Goal: Communication & Community: Answer question/provide support

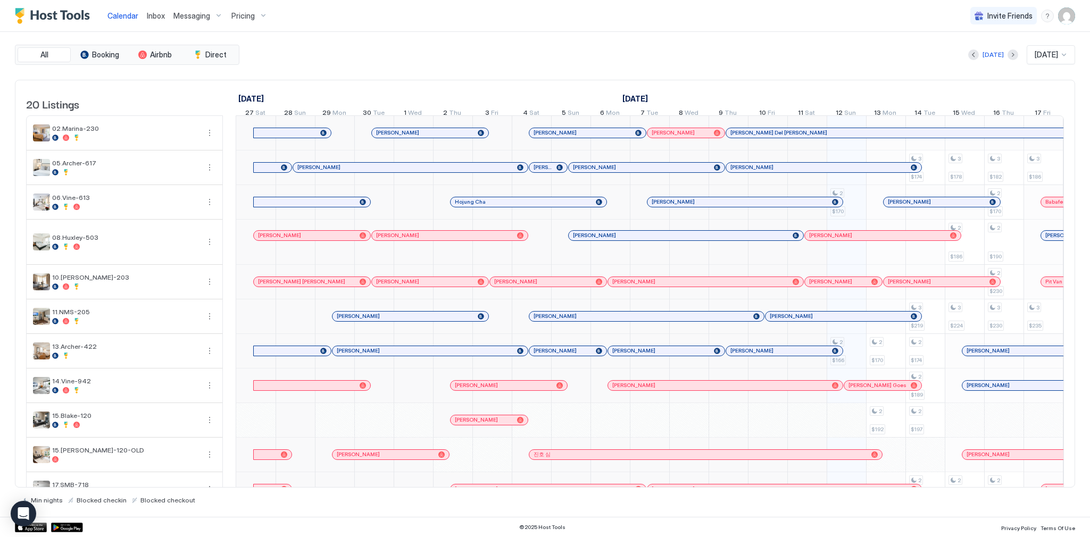
click at [573, 62] on div "[DATE] [DATE]" at bounding box center [659, 54] width 834 height 19
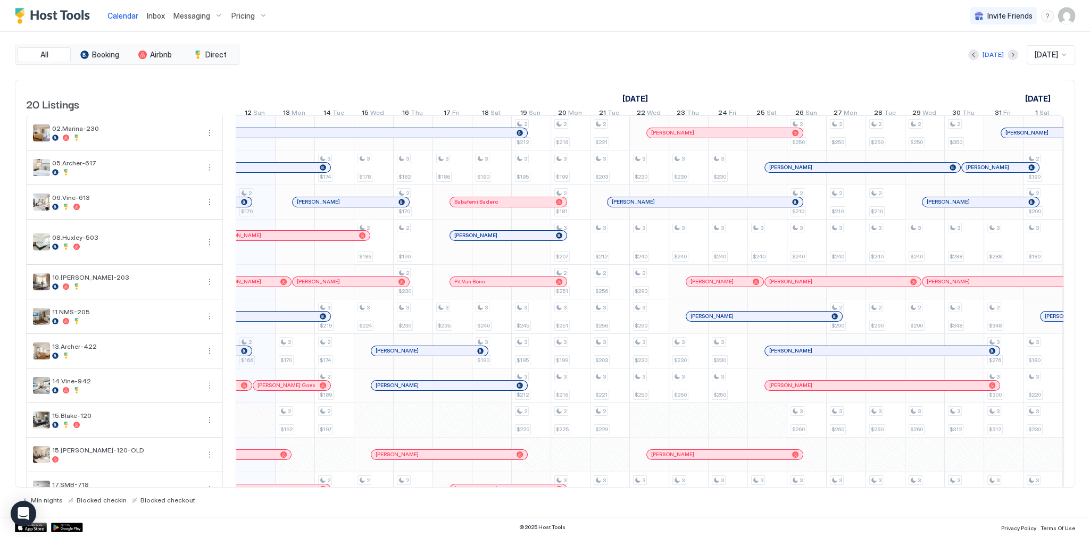
scroll to position [0, 591]
click at [687, 30] on div "Calendar Inbox Messaging Pricing Invite Friends SG" at bounding box center [545, 16] width 1090 height 32
click at [674, 49] on div "[DATE] [DATE]" at bounding box center [659, 54] width 834 height 19
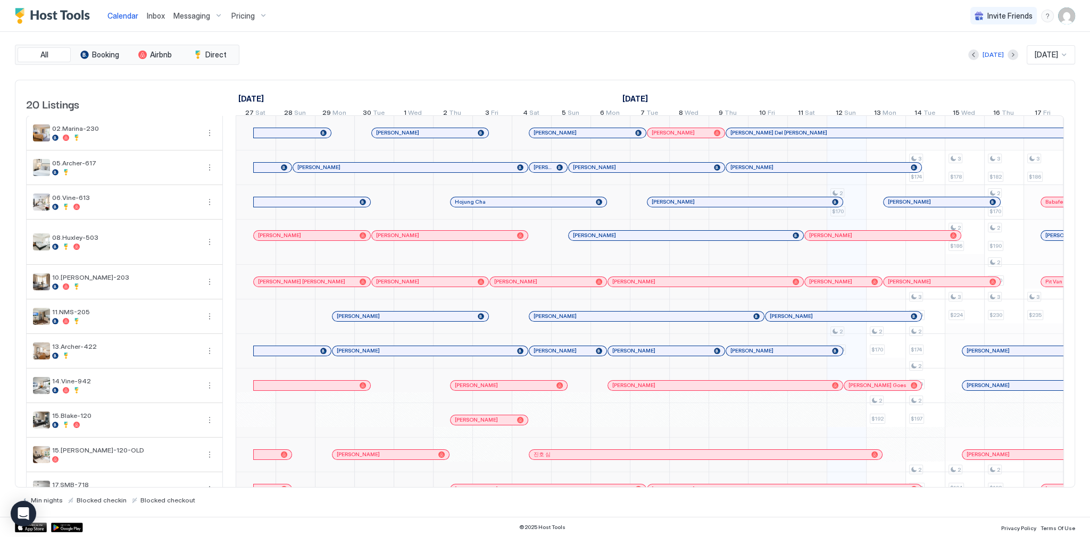
scroll to position [0, 591]
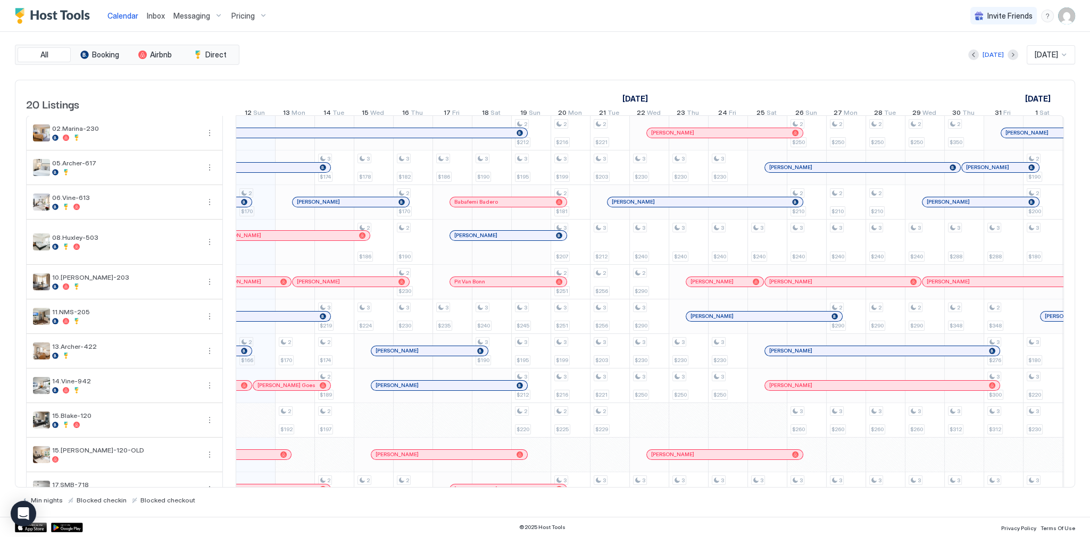
click at [159, 15] on span "Inbox" at bounding box center [156, 15] width 18 height 9
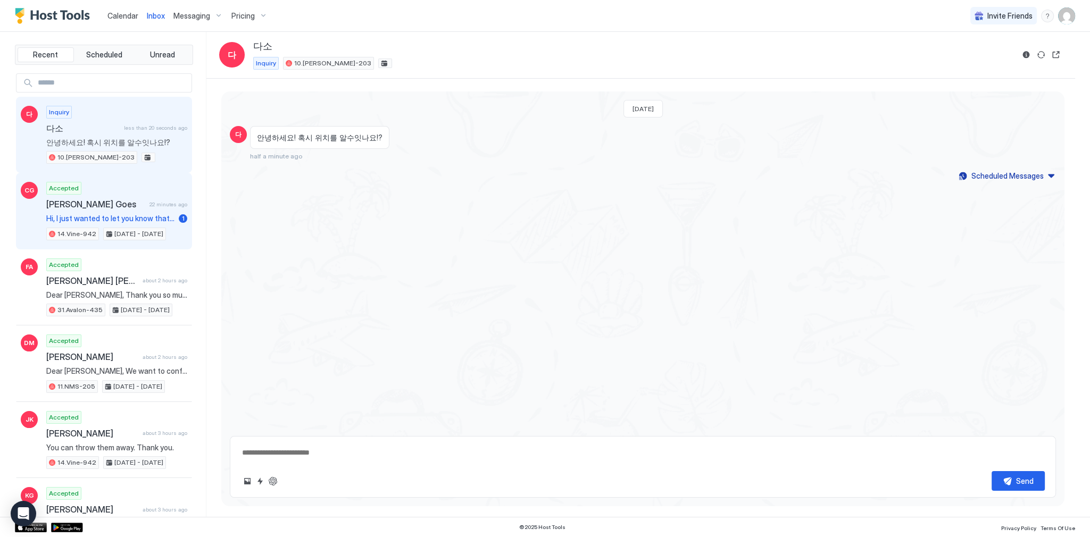
click at [155, 210] on div "Accepted Carol Goess Goes 22 minutes ago Hi, I just wanted to let you know that…" at bounding box center [116, 211] width 141 height 59
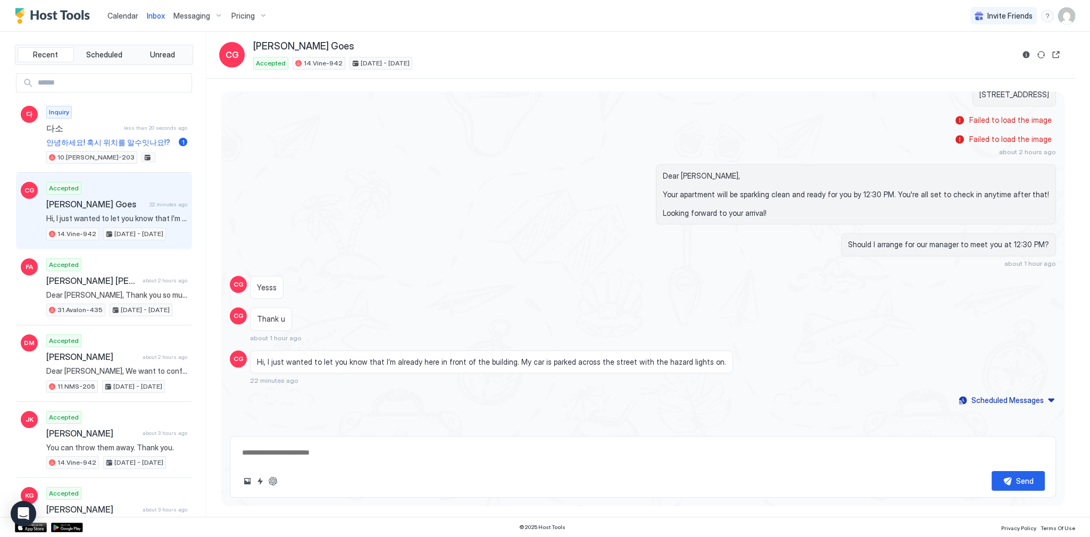
scroll to position [1452, 0]
drag, startPoint x: 347, startPoint y: 364, endPoint x: 570, endPoint y: 367, distance: 223.0
click at [519, 365] on span "Hi, I just wanted to let you know that I’m already here in front of the buildin…" at bounding box center [491, 363] width 469 height 10
click at [581, 367] on span "Hi, I just wanted to let you know that I’m already here in front of the buildin…" at bounding box center [491, 363] width 469 height 10
click at [643, 367] on span "Hi, I just wanted to let you know that I’m already here in front of the buildin…" at bounding box center [491, 363] width 469 height 10
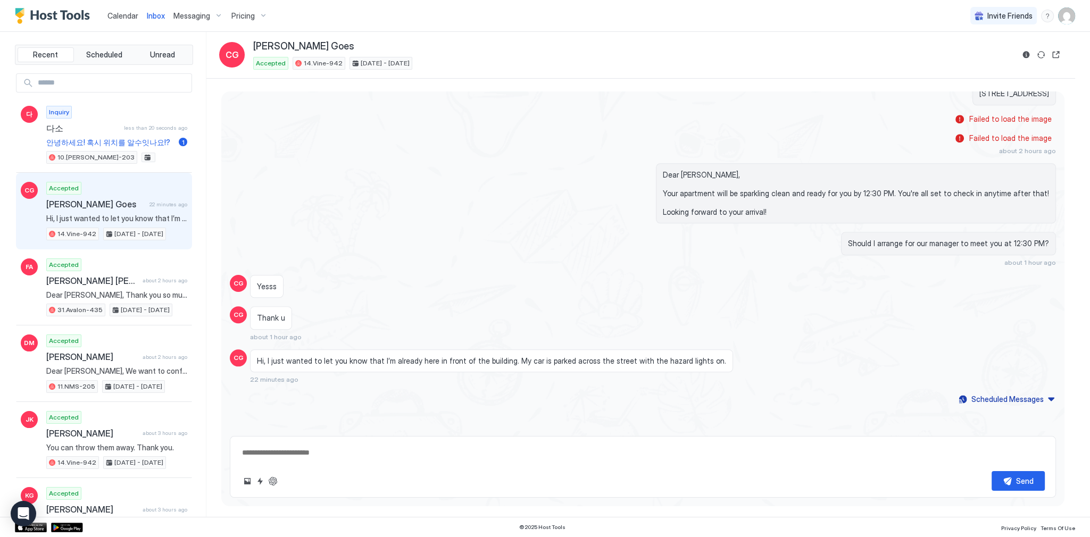
scroll to position [1457, 0]
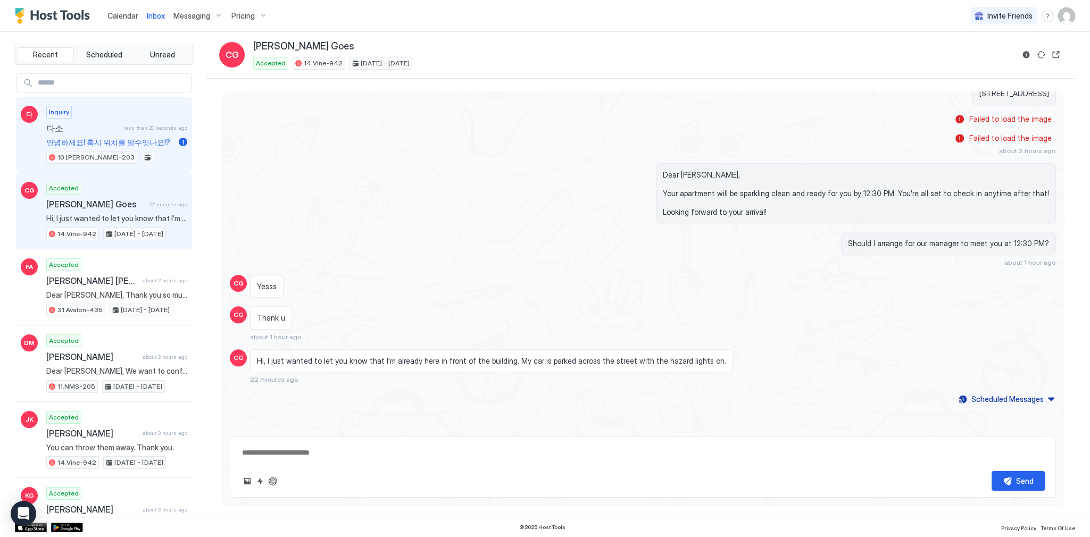
click at [87, 130] on span "다소" at bounding box center [82, 128] width 73 height 11
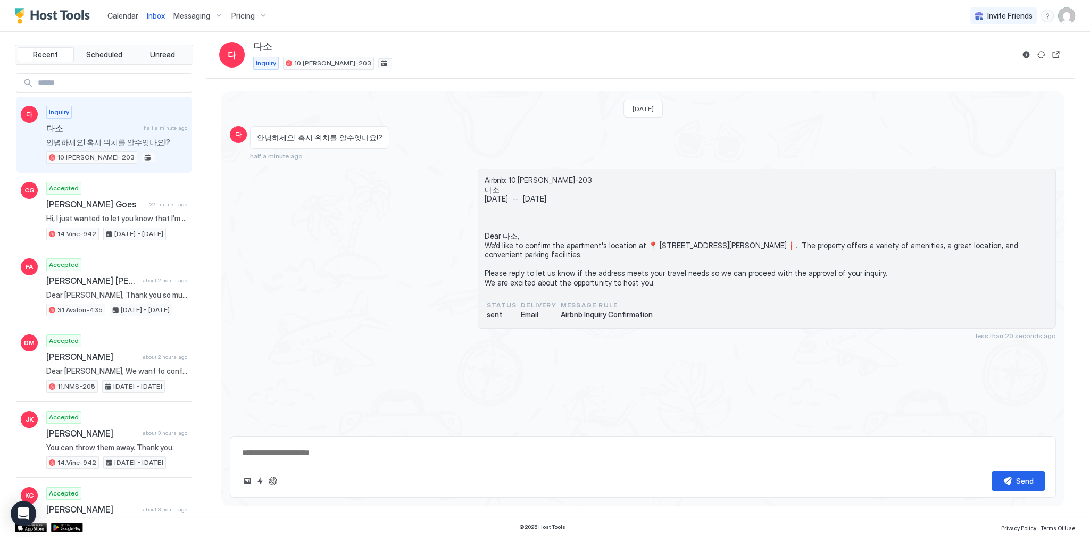
click at [498, 233] on span "Airbnb: 10.Shelton-203 다소 Sun, February 22nd -- Wed, February 25th Dear 다소, We'…" at bounding box center [767, 232] width 565 height 112
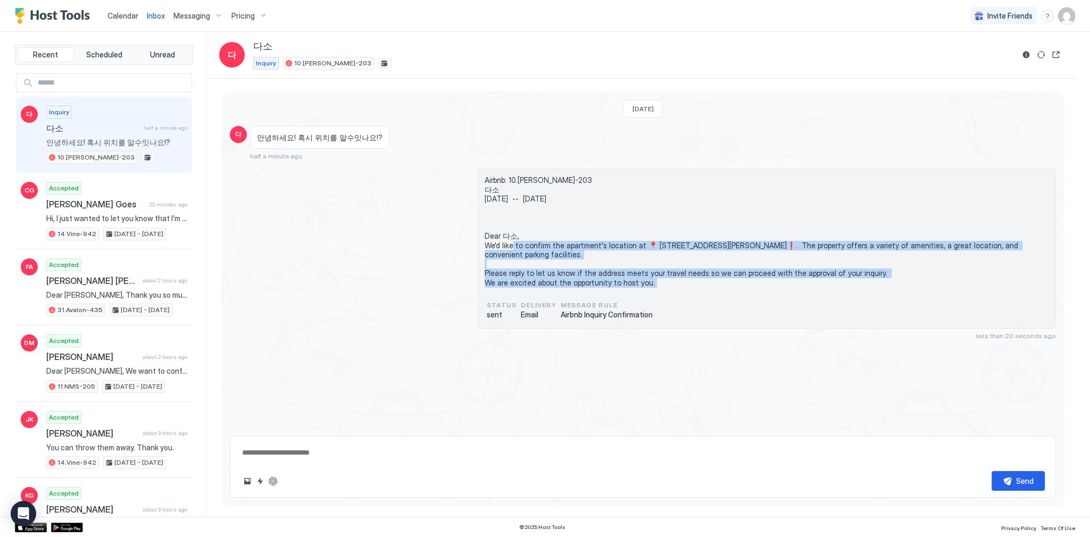
drag, startPoint x: 498, startPoint y: 233, endPoint x: 596, endPoint y: 284, distance: 110.4
click at [596, 284] on span "Airbnb: 10.Shelton-203 다소 Sun, February 22nd -- Wed, February 25th Dear 다소, We'…" at bounding box center [767, 232] width 565 height 112
copy span "Dear 다소, We'd like to confirm the apartment's location at 📍 8455 De Longpre Ave…"
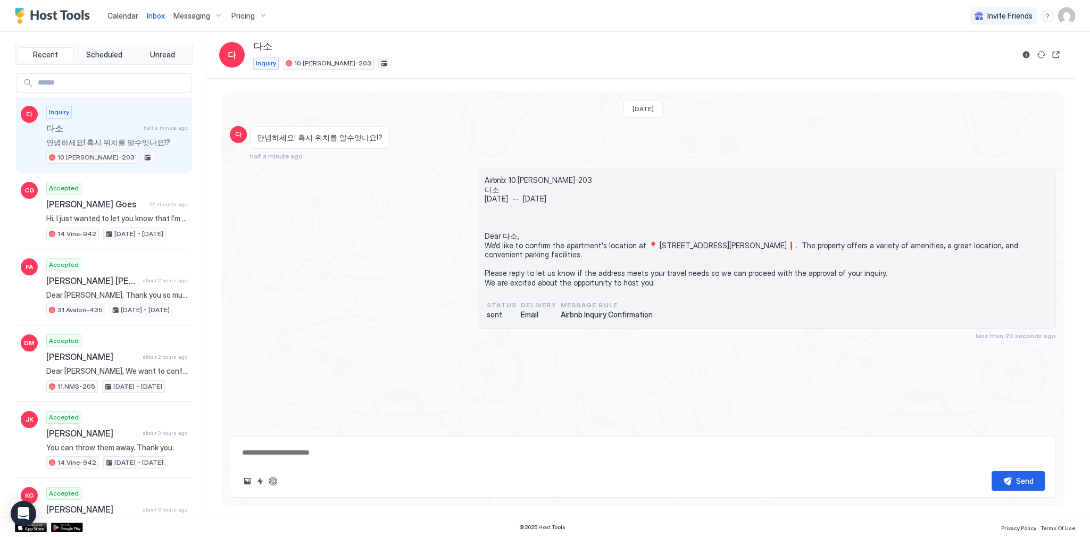
click at [382, 454] on textarea at bounding box center [643, 453] width 804 height 20
paste textarea "**********"
type textarea "*"
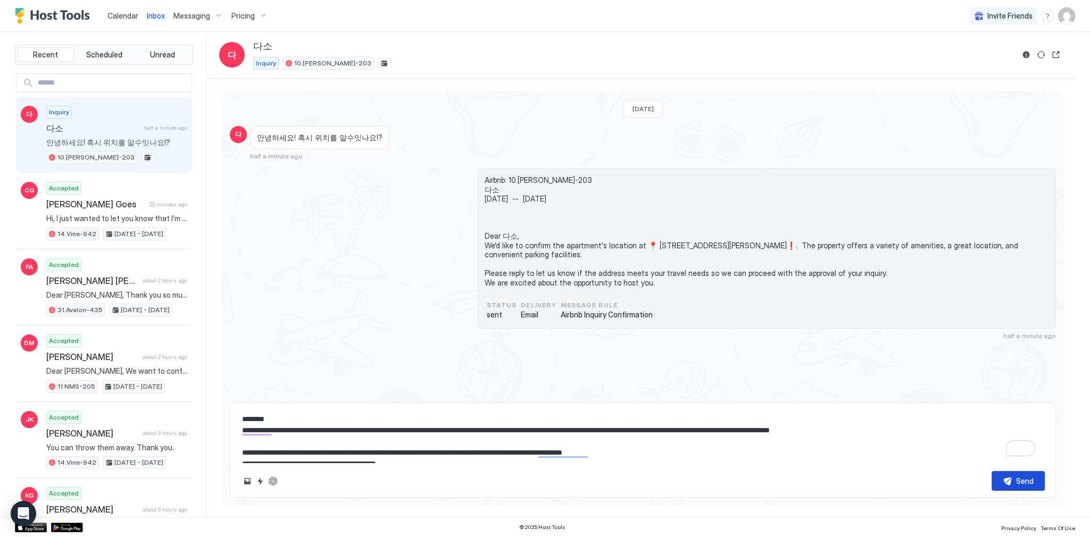
type textarea "**********"
click at [857, 137] on div "다 안녕하세요! 혹시 위치를 알수잇나요!? 1 minute ago" at bounding box center [643, 143] width 826 height 35
click at [510, 442] on textarea "**********" at bounding box center [643, 436] width 804 height 53
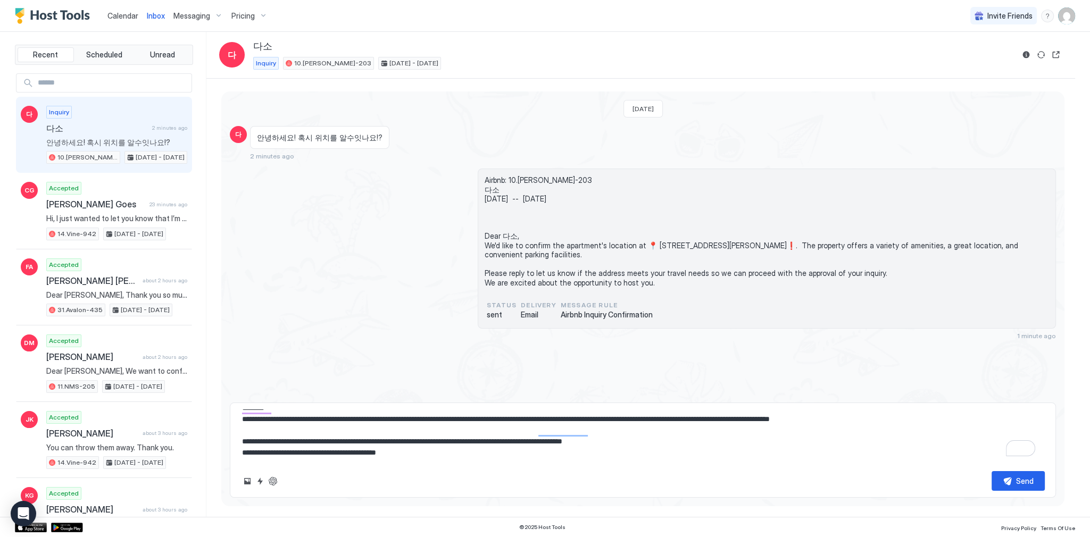
scroll to position [22, 0]
click at [1004, 477] on button "Send" at bounding box center [1018, 481] width 53 height 20
type textarea "*"
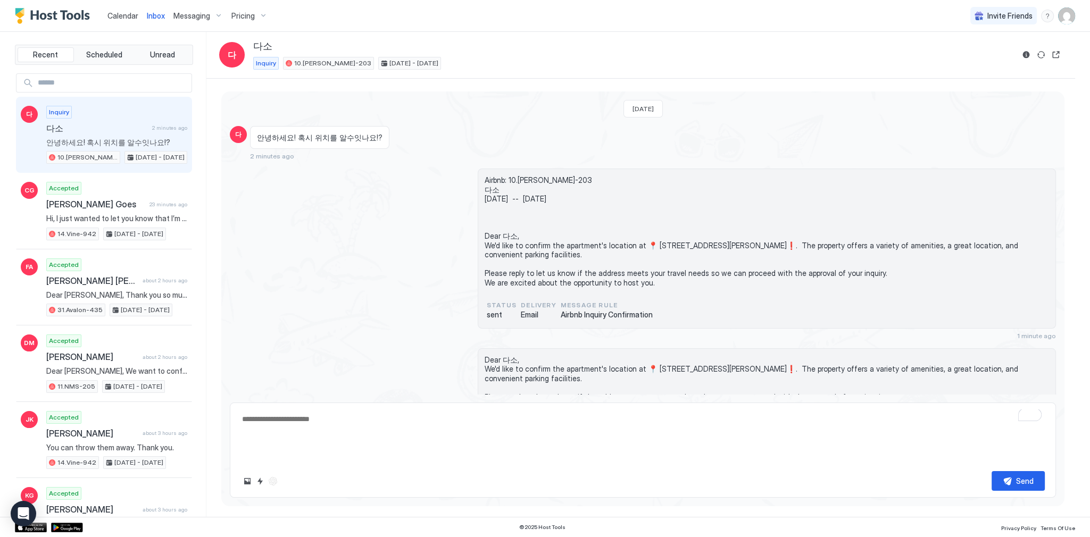
scroll to position [0, 0]
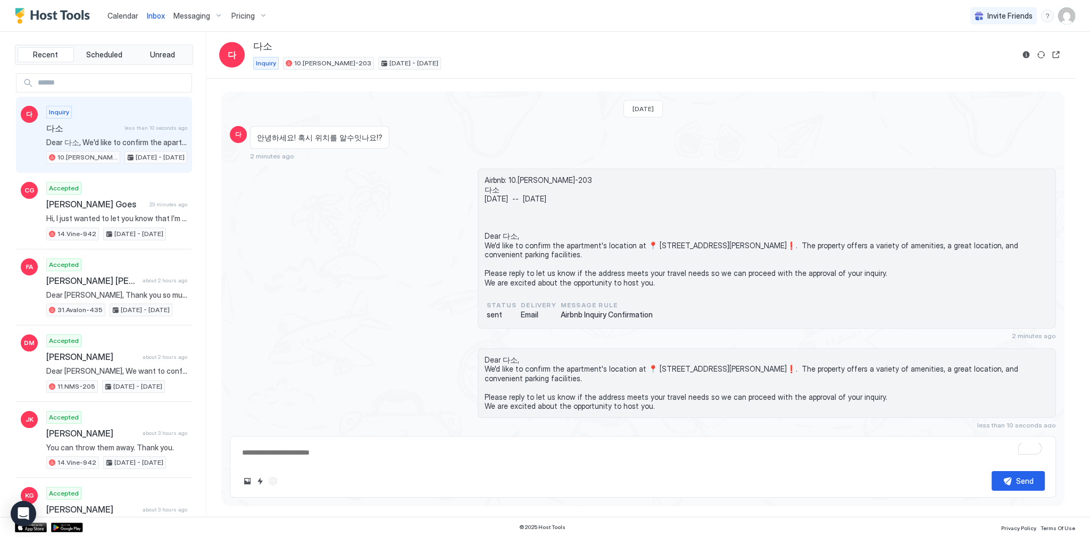
click at [114, 17] on span "Calendar" at bounding box center [122, 15] width 31 height 9
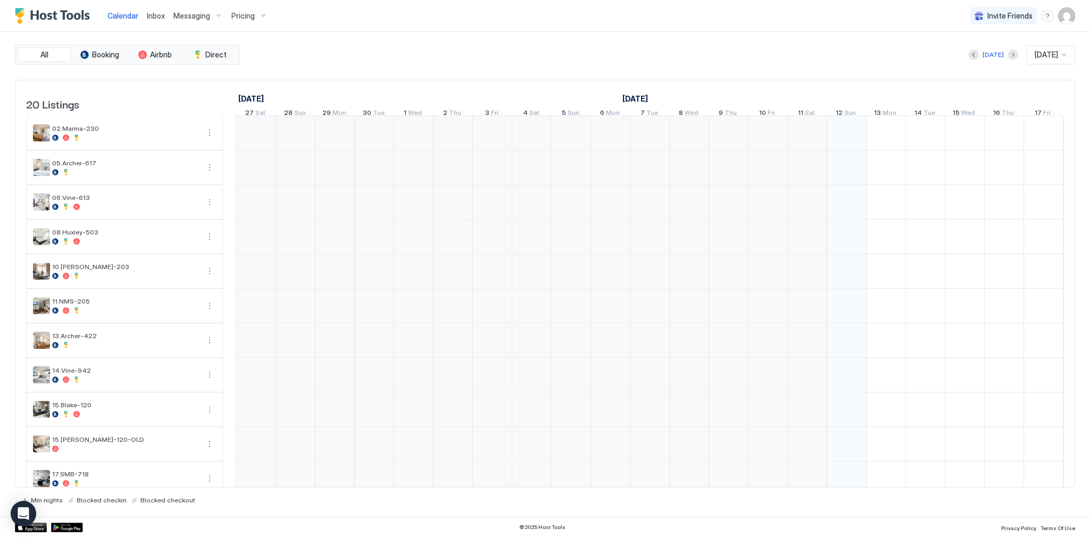
scroll to position [0, 591]
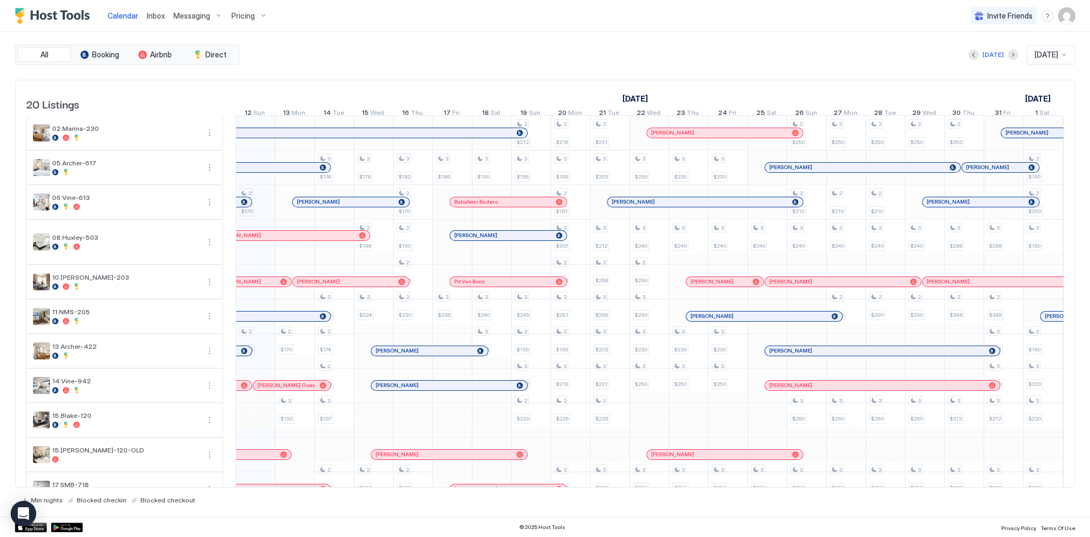
click at [396, 30] on div "Calendar Inbox Messaging Pricing Invite Friends SG" at bounding box center [545, 16] width 1090 height 32
click at [160, 16] on span "Inbox" at bounding box center [156, 15] width 18 height 9
click at [159, 16] on span "Inbox" at bounding box center [156, 15] width 18 height 9
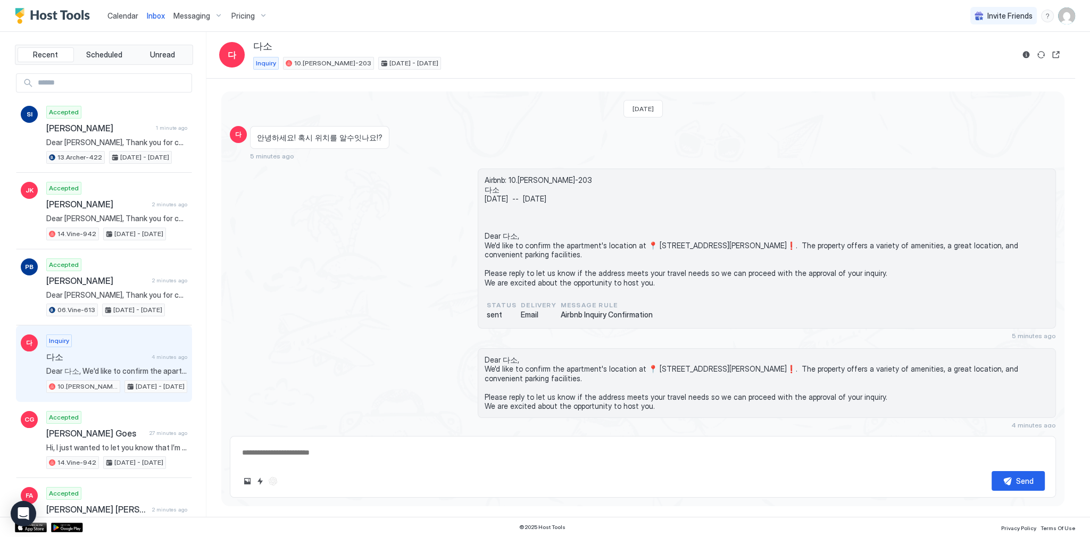
type textarea "*"
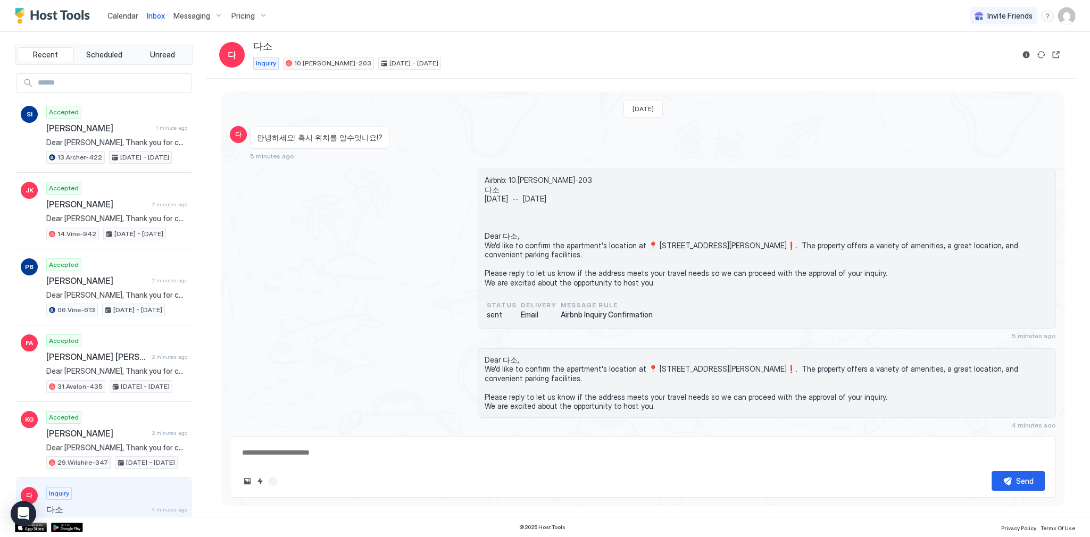
click at [488, 221] on span "Airbnb: 10.Shelton-203 다소 Sun, February 22nd -- Wed, February 25th Dear 다소, We'…" at bounding box center [767, 232] width 565 height 112
click at [396, 259] on div "Airbnb: 10.Shelton-203 다소 Sun, February 22nd -- Wed, February 25th Dear 다소, We'…" at bounding box center [643, 254] width 826 height 171
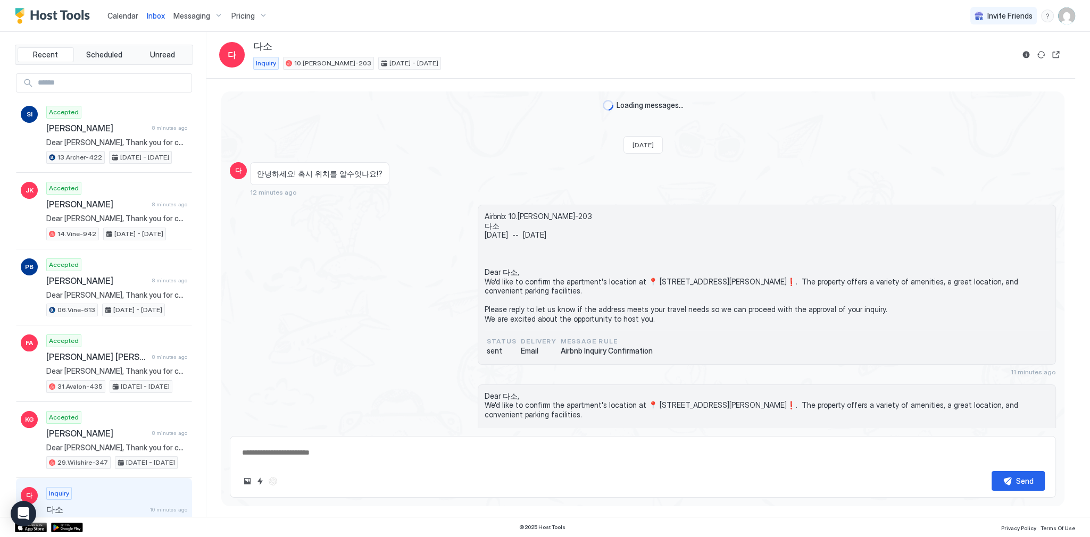
scroll to position [36, 0]
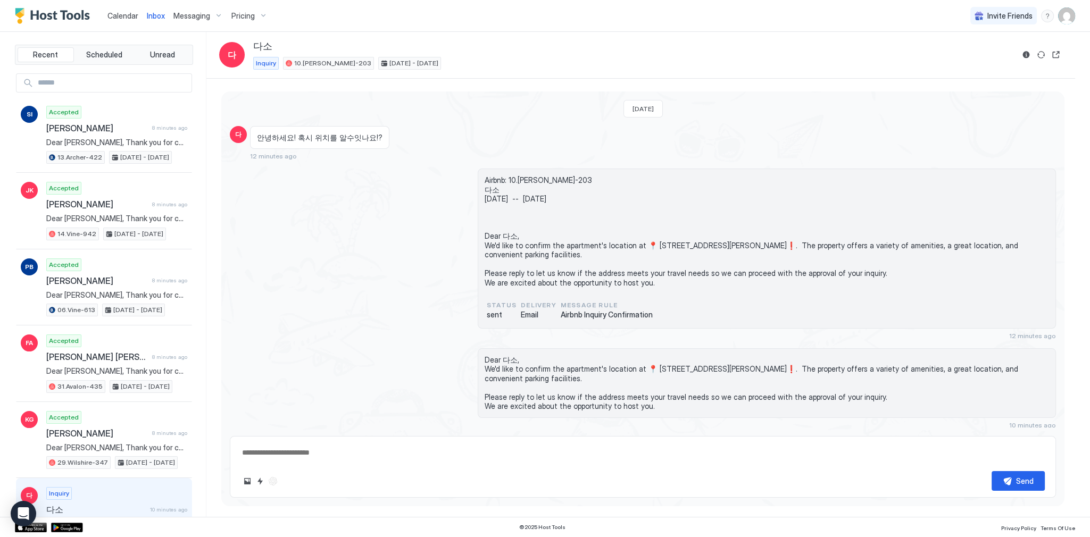
drag, startPoint x: 486, startPoint y: 147, endPoint x: 474, endPoint y: 146, distance: 12.2
click at [484, 147] on div "안녕하세요! 혹시 위치를 알수잇나요!? 12 minutes ago" at bounding box center [539, 143] width 578 height 35
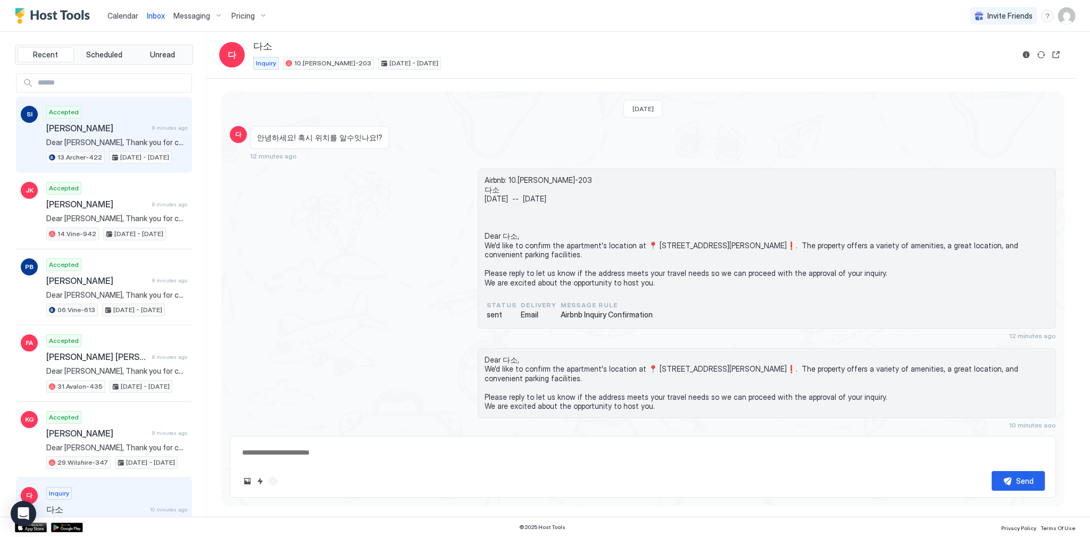
click at [114, 114] on div "Accepted Sergei Ivanov 8 minutes ago Dear Sergei, Thank you for choosing to sta…" at bounding box center [116, 135] width 141 height 59
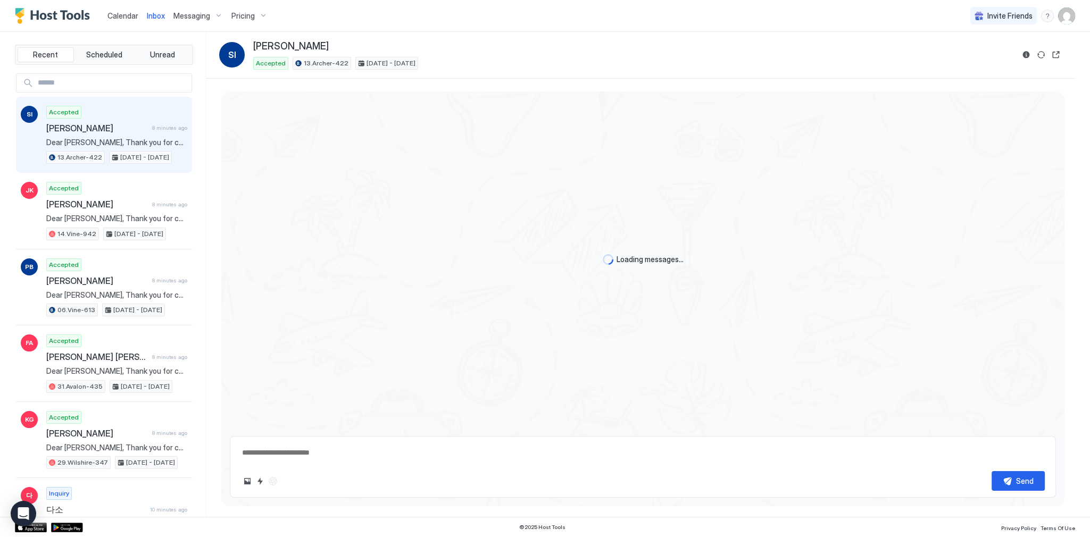
type textarea "*"
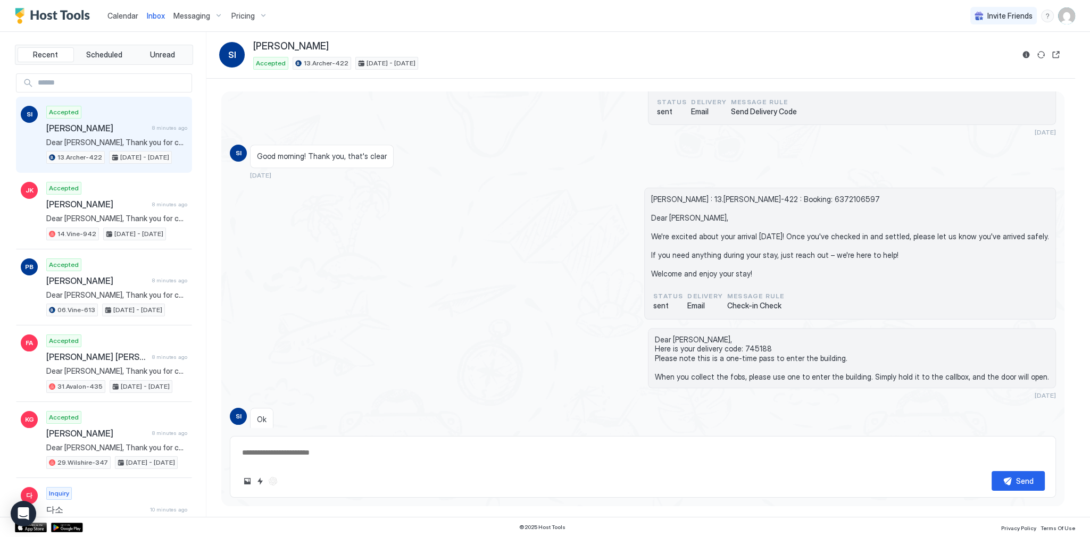
scroll to position [2204, 0]
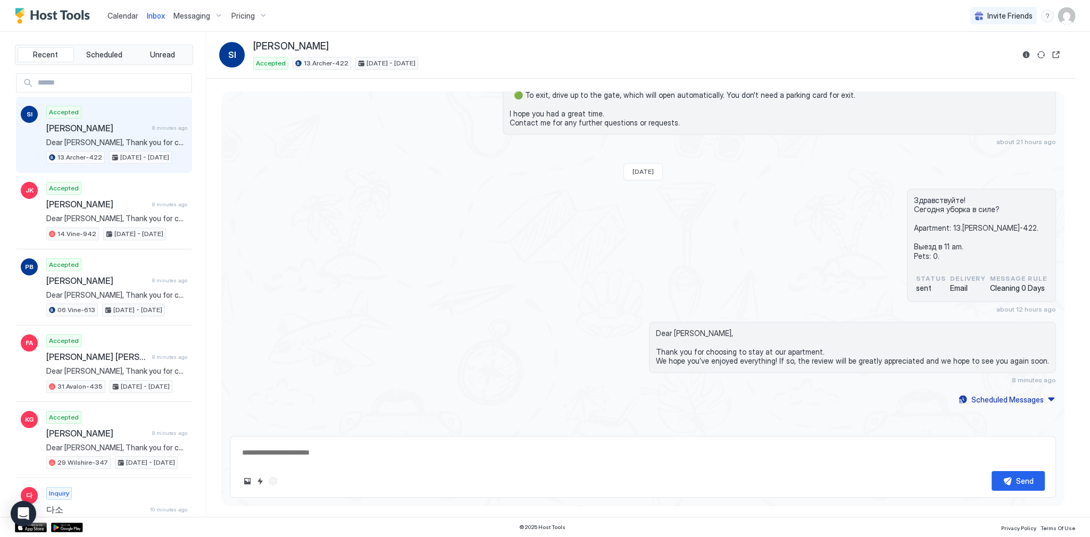
click at [128, 19] on span "Calendar" at bounding box center [122, 15] width 31 height 9
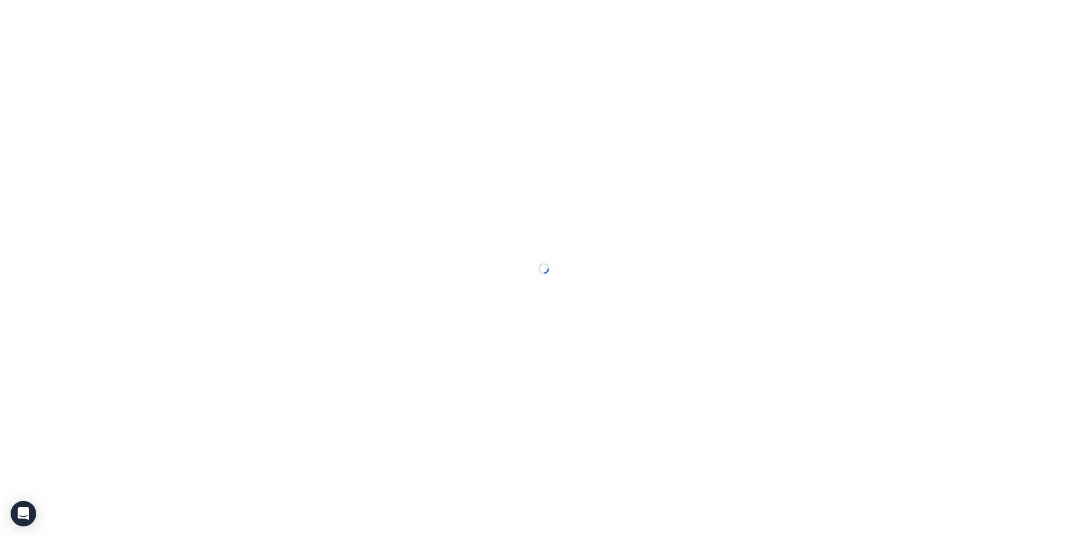
click at [128, 18] on div at bounding box center [545, 268] width 1090 height 537
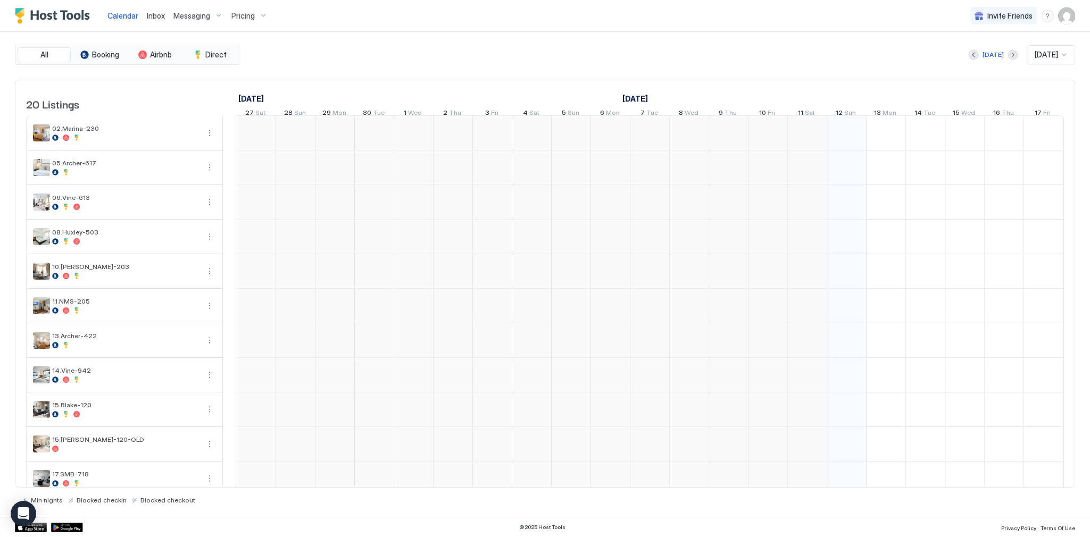
scroll to position [0, 591]
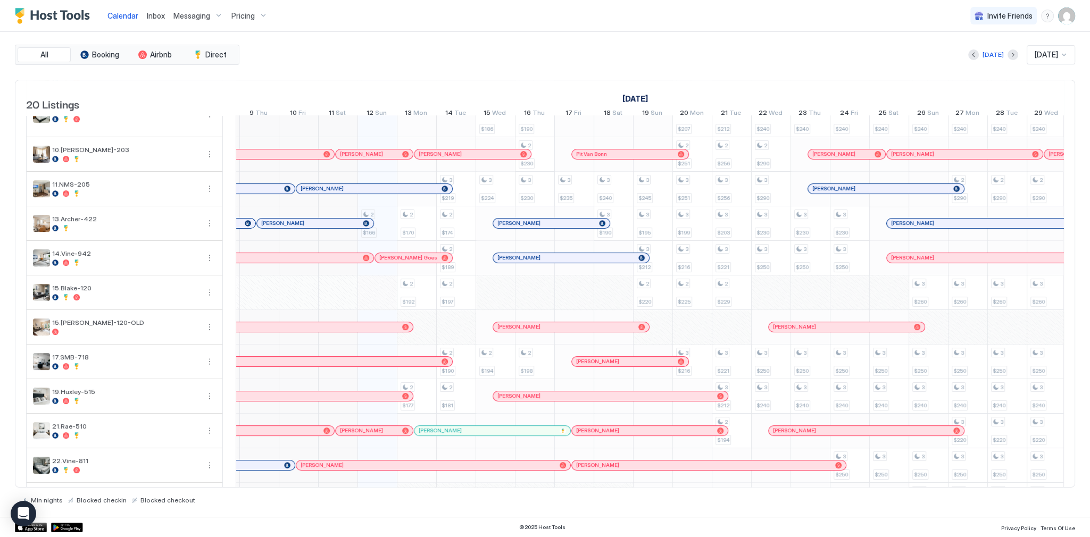
scroll to position [0, 463]
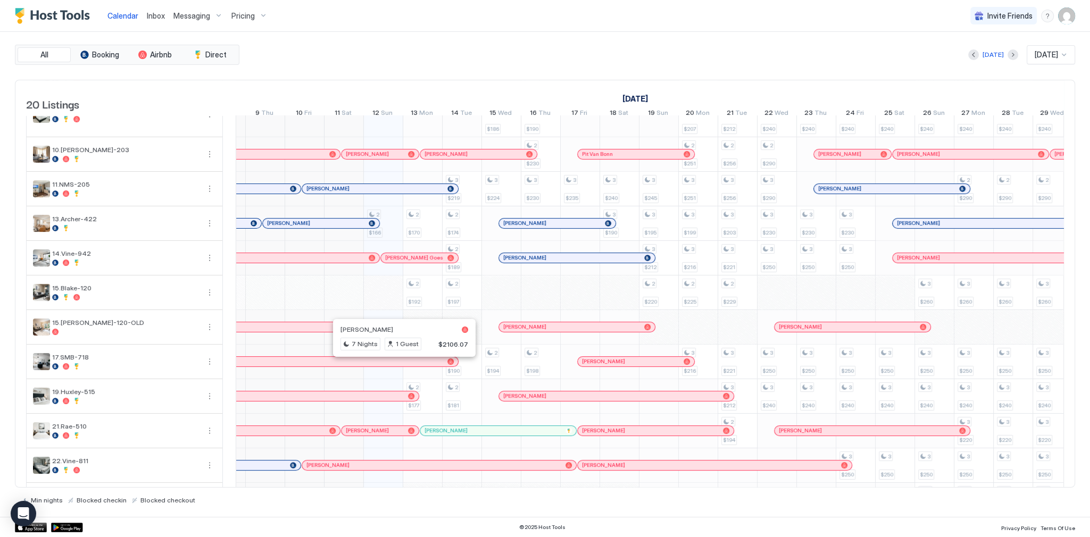
click at [400, 366] on div at bounding box center [400, 362] width 9 height 9
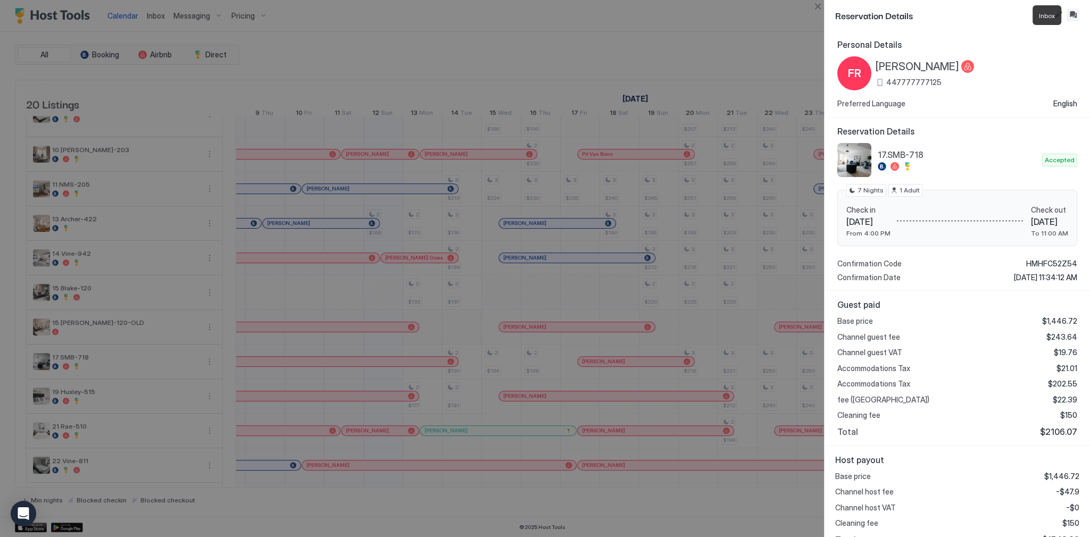
click at [1072, 17] on button "Inbox" at bounding box center [1073, 15] width 13 height 13
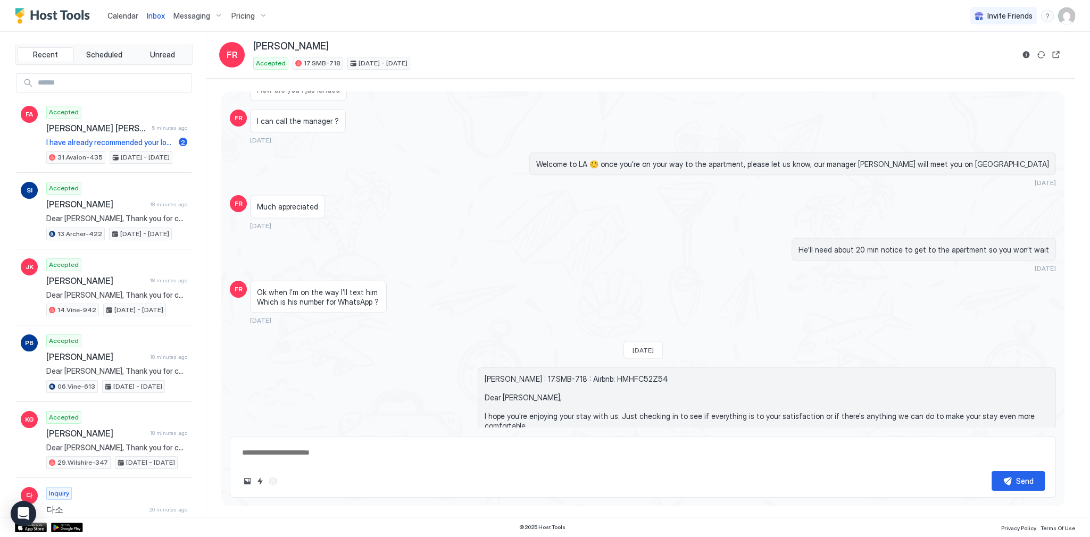
scroll to position [3073, 0]
click at [128, 17] on span "Calendar" at bounding box center [122, 15] width 31 height 9
click at [128, 16] on span "Calendar" at bounding box center [122, 15] width 31 height 9
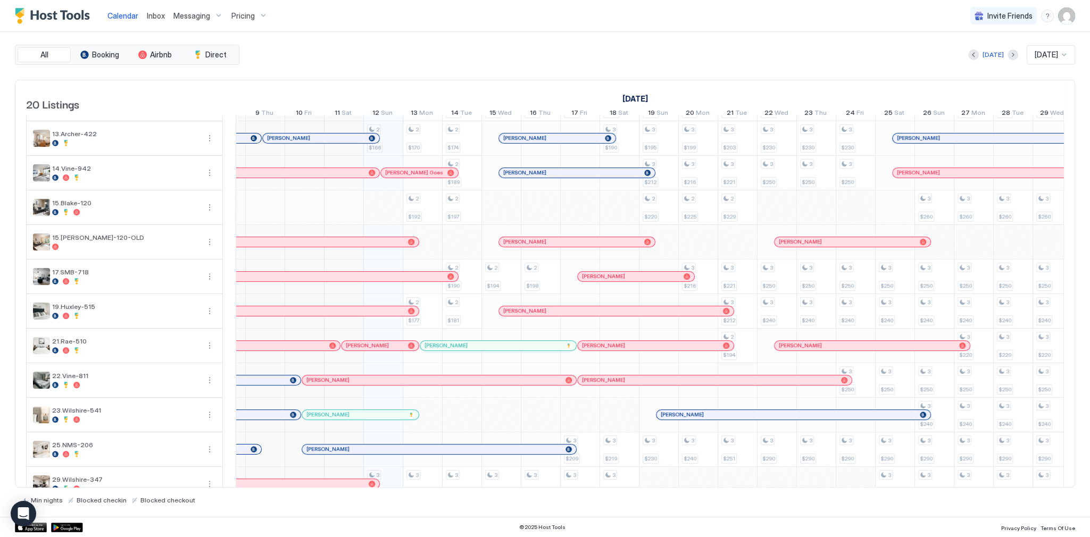
scroll to position [0, 336]
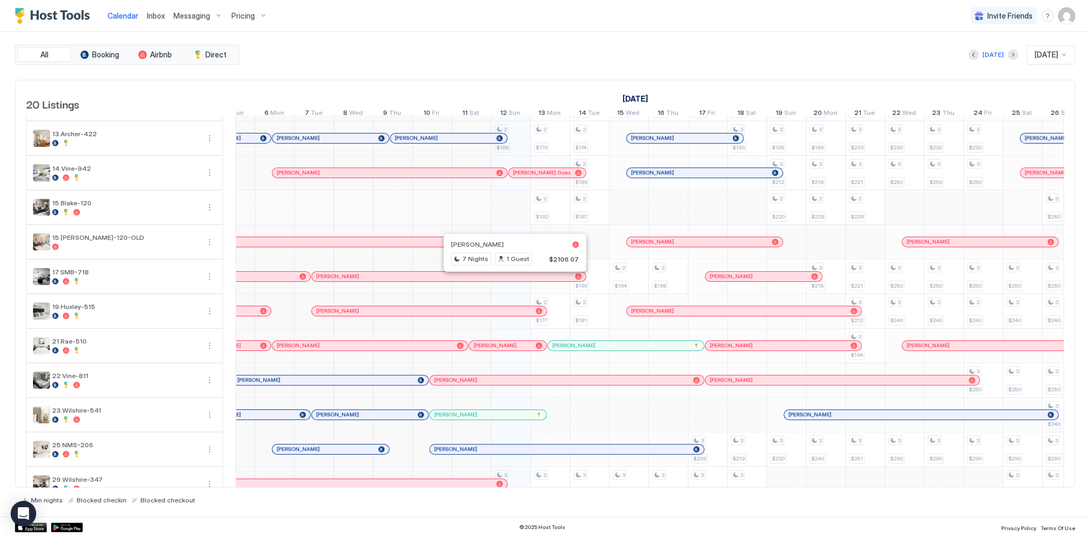
click at [530, 279] on div at bounding box center [530, 276] width 9 height 9
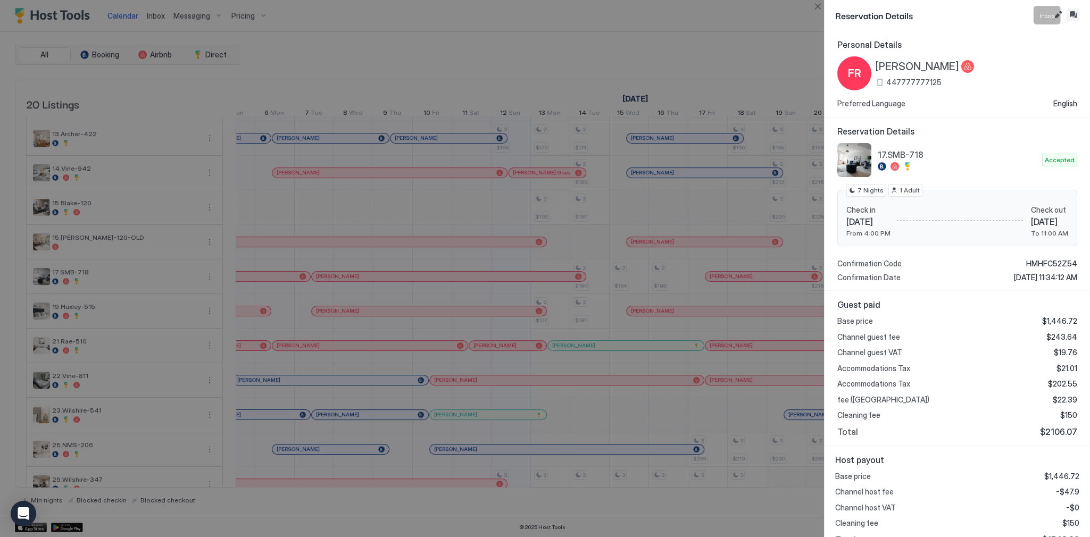
click at [1072, 10] on button "Inbox" at bounding box center [1073, 15] width 13 height 13
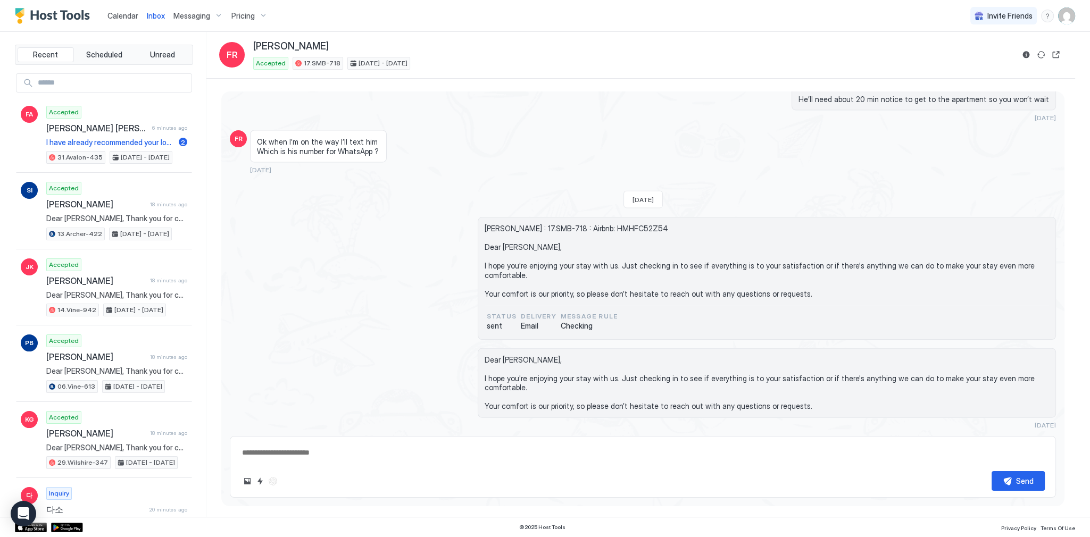
scroll to position [3244, 0]
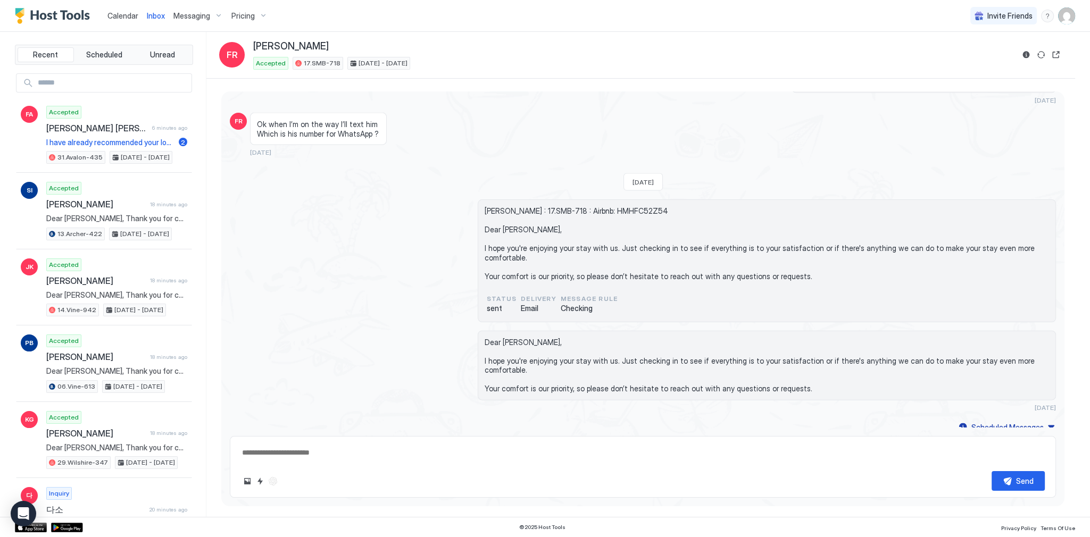
click at [581, 206] on span "Farshad Rezaei : 17.SMB-718 : Airbnb: HMHFC52Z54 Dear Farshad, I hope you're en…" at bounding box center [767, 243] width 565 height 74
click at [584, 206] on span "Farshad Rezaei : 17.SMB-718 : Airbnb: HMHFC52Z54 Dear Farshad, I hope you're en…" at bounding box center [767, 243] width 565 height 74
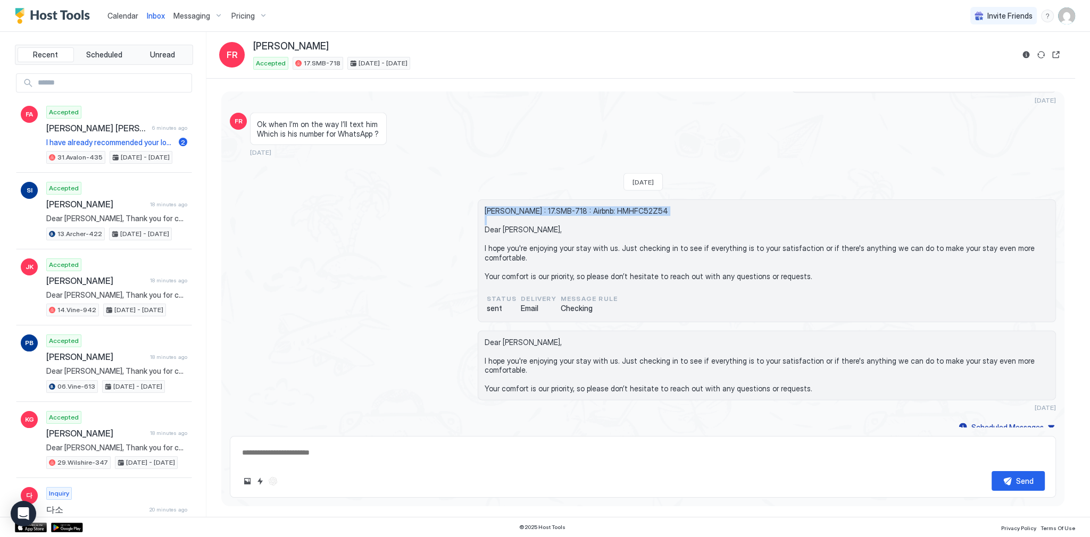
click at [584, 206] on span "Farshad Rezaei : 17.SMB-718 : Airbnb: HMHFC52Z54 Dear Farshad, I hope you're en…" at bounding box center [767, 243] width 565 height 74
click at [585, 206] on span "Farshad Rezaei : 17.SMB-718 : Airbnb: HMHFC52Z54 Dear Farshad, I hope you're en…" at bounding box center [767, 243] width 565 height 74
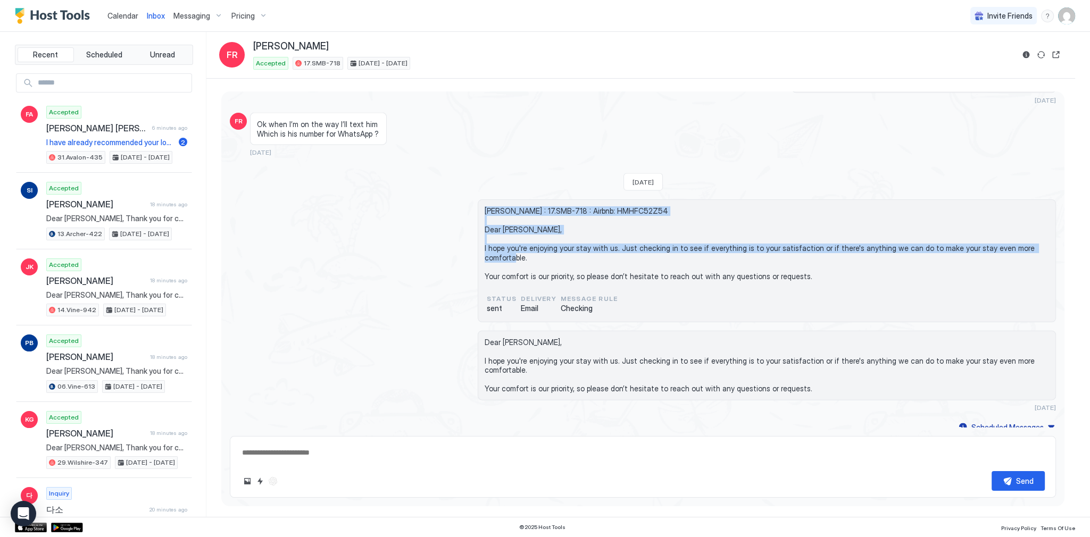
drag, startPoint x: 585, startPoint y: 193, endPoint x: 583, endPoint y: 234, distance: 41.6
click at [583, 234] on span "Farshad Rezaei : 17.SMB-718 : Airbnb: HMHFC52Z54 Dear Farshad, I hope you're en…" at bounding box center [767, 243] width 565 height 74
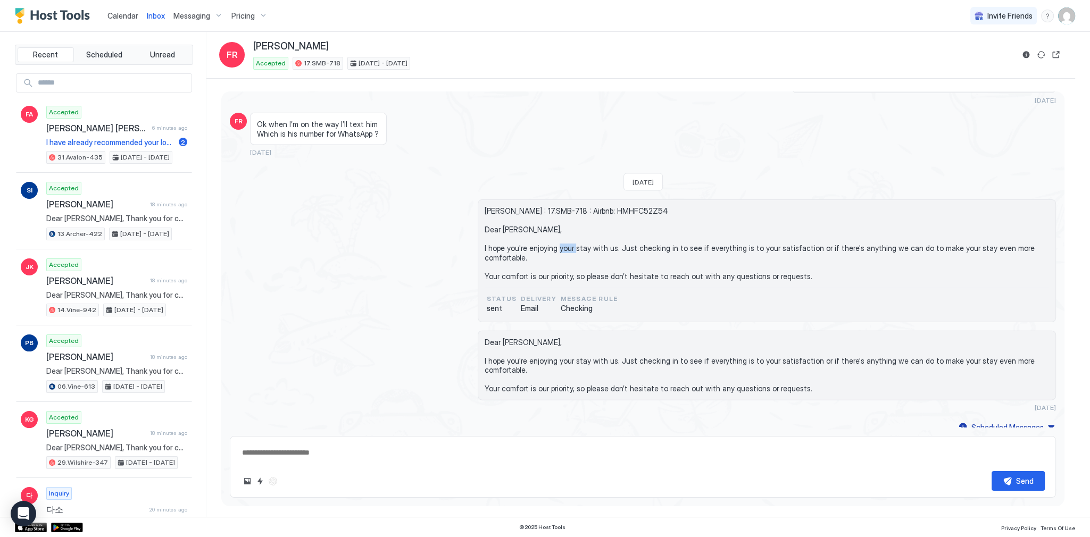
click at [583, 234] on span "Farshad Rezaei : 17.SMB-718 : Airbnb: HMHFC52Z54 Dear Farshad, I hope you're en…" at bounding box center [767, 243] width 565 height 74
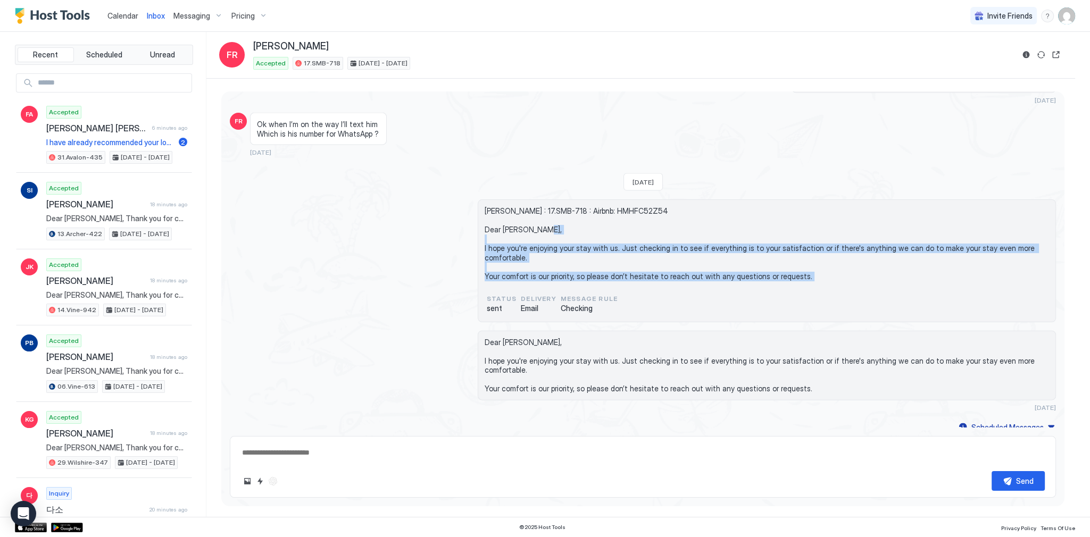
drag, startPoint x: 583, startPoint y: 234, endPoint x: 592, endPoint y: 248, distance: 16.5
click at [592, 248] on span "Farshad Rezaei : 17.SMB-718 : Airbnb: HMHFC52Z54 Dear Farshad, I hope you're en…" at bounding box center [767, 243] width 565 height 74
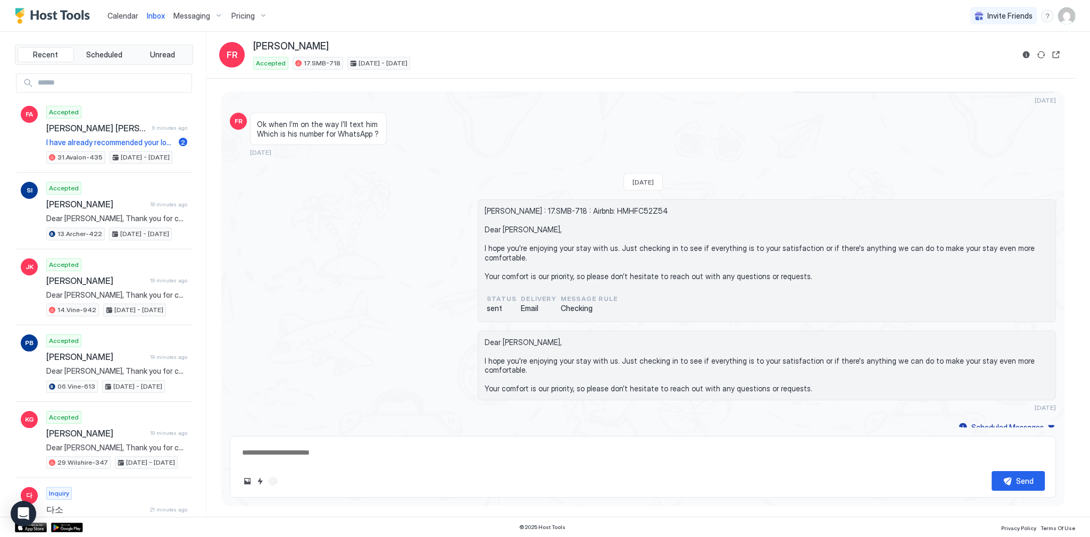
click at [137, 16] on span "Calendar" at bounding box center [122, 15] width 31 height 9
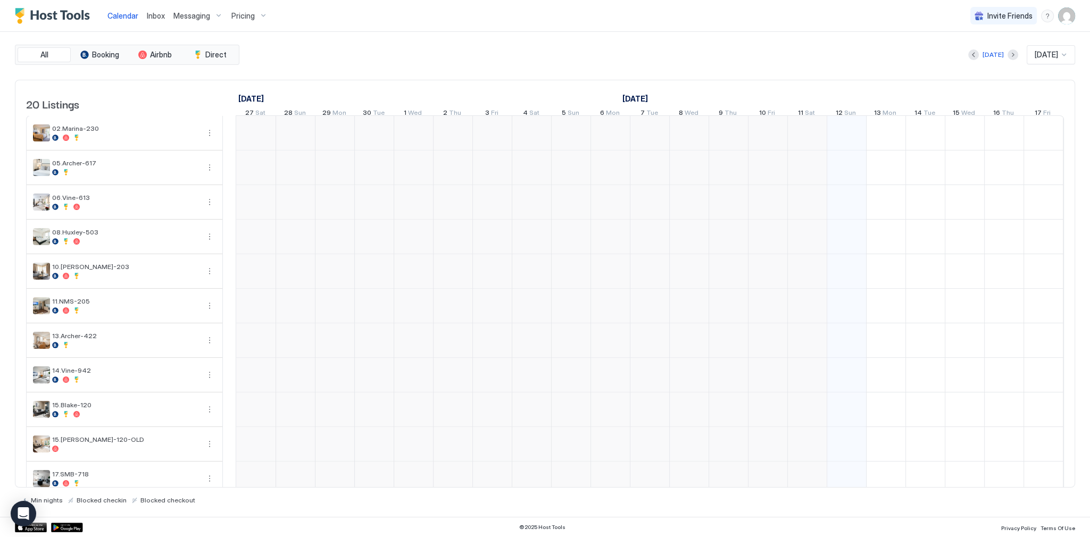
scroll to position [0, 591]
click at [153, 15] on span "Inbox" at bounding box center [156, 15] width 18 height 9
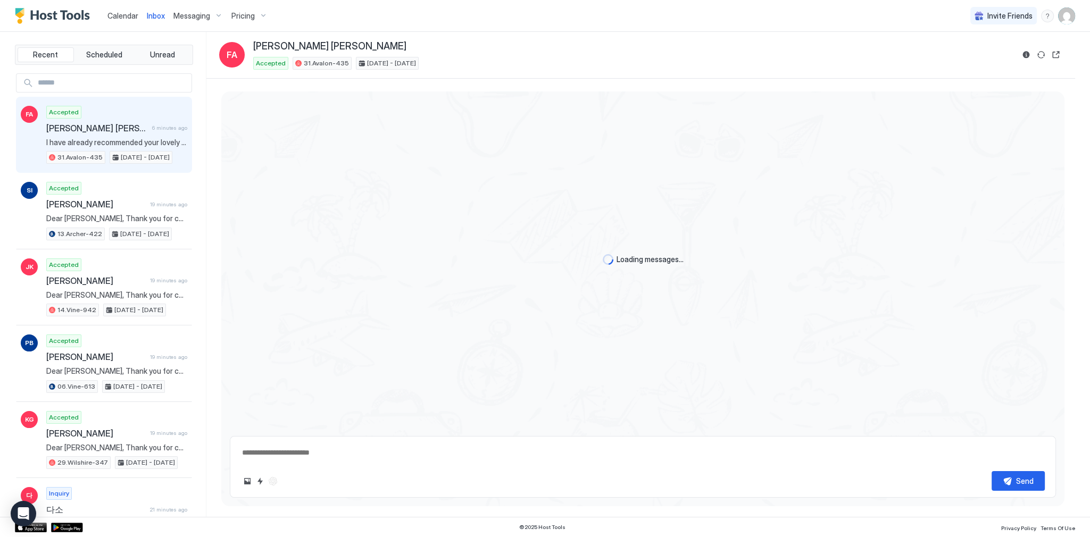
scroll to position [1138, 0]
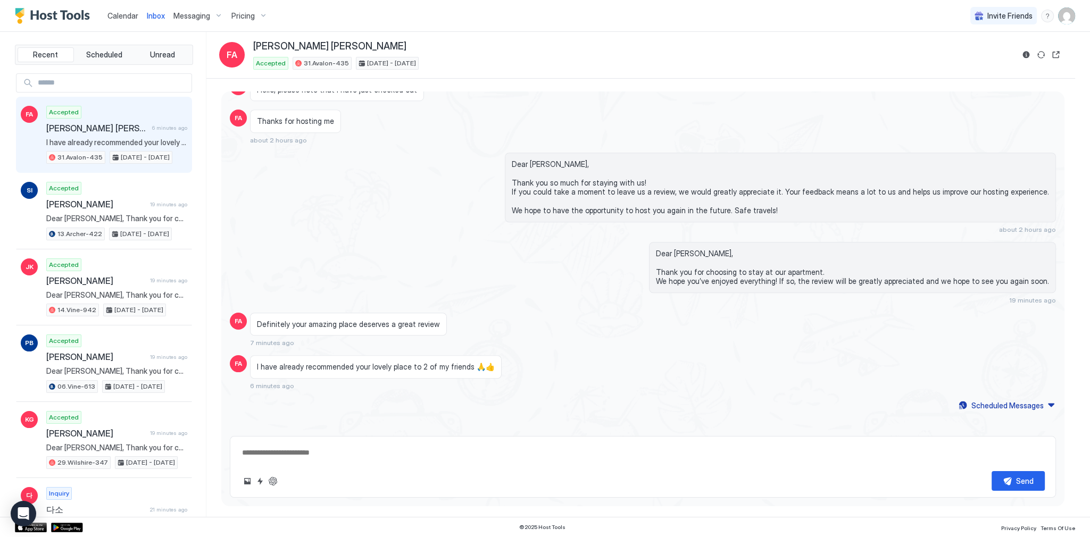
click at [152, 128] on span "6 minutes ago" at bounding box center [169, 128] width 35 height 7
click at [124, 15] on span "Calendar" at bounding box center [122, 15] width 31 height 9
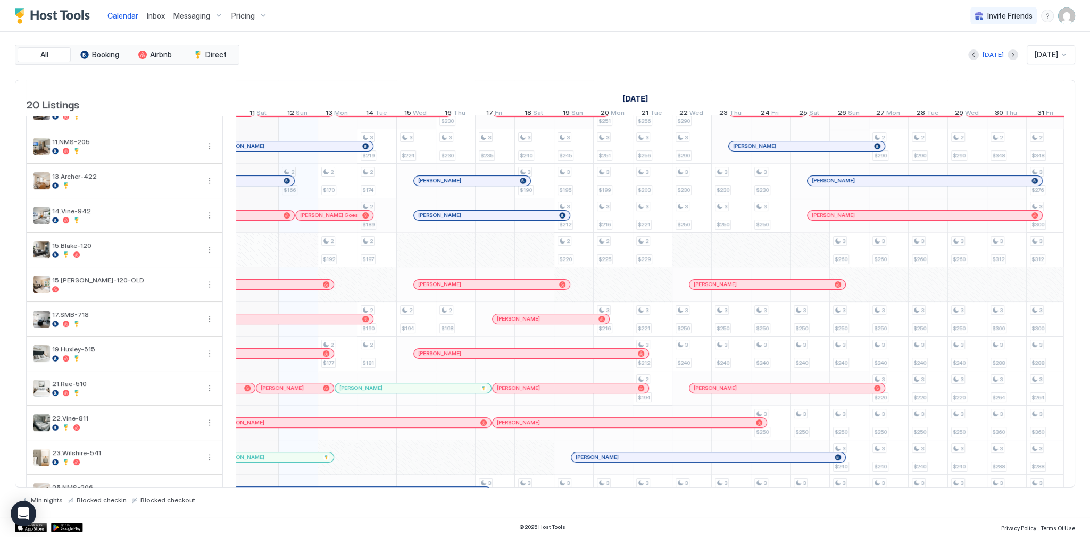
scroll to position [0, 506]
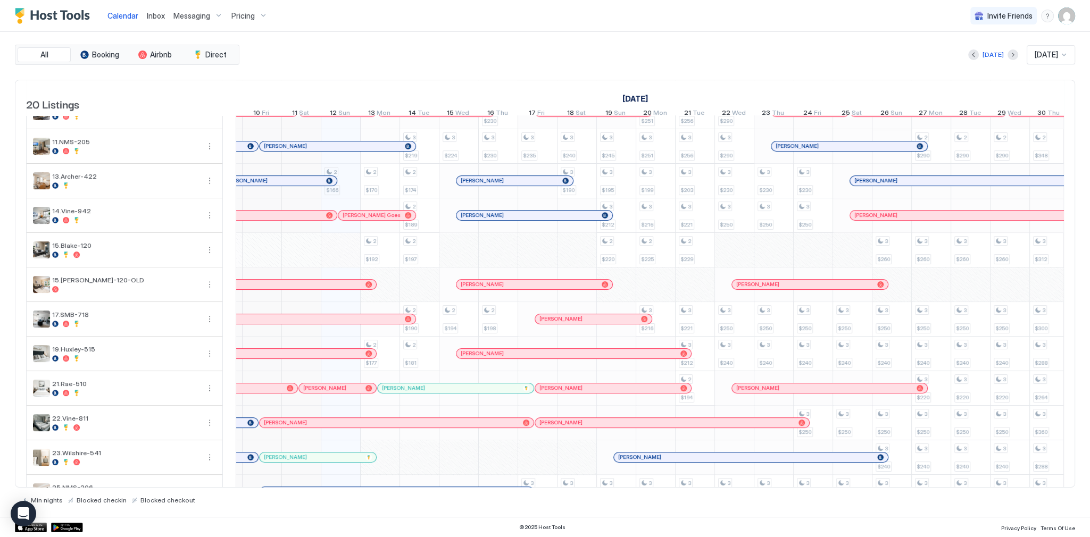
click at [389, 322] on div "[PERSON_NAME]" at bounding box center [273, 319] width 255 height 7
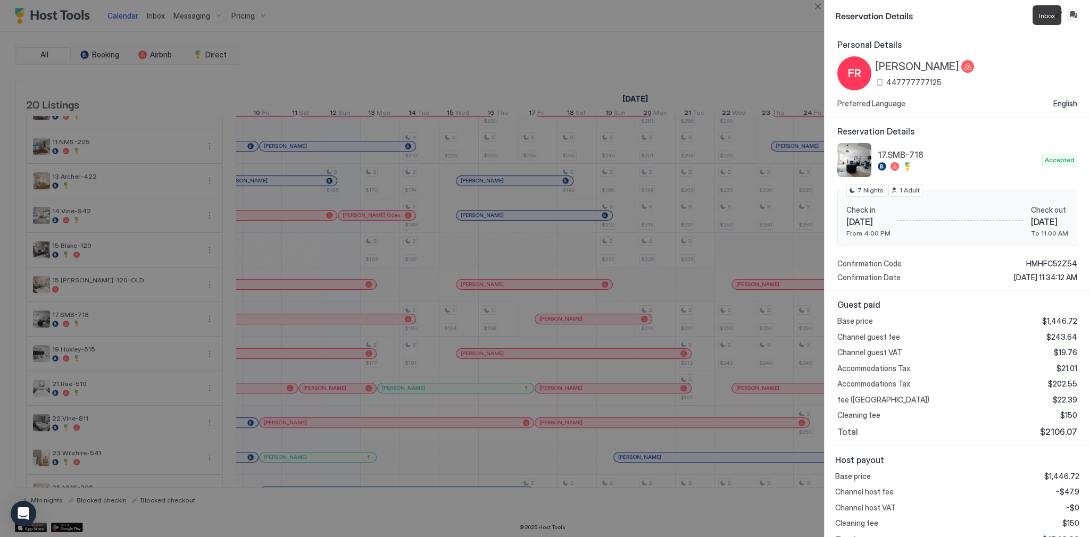
click at [1077, 13] on button "Inbox" at bounding box center [1073, 15] width 13 height 13
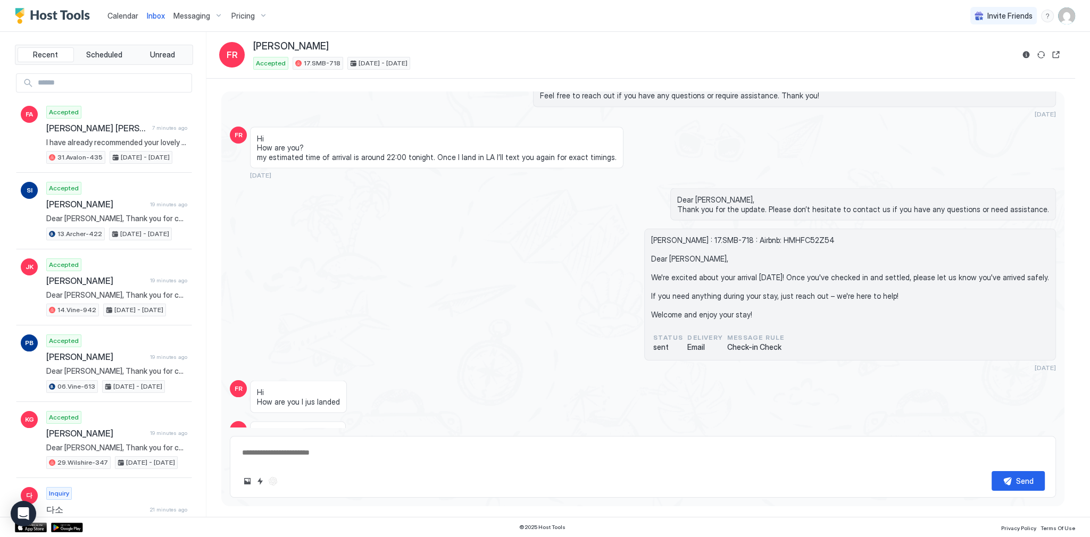
scroll to position [2775, 0]
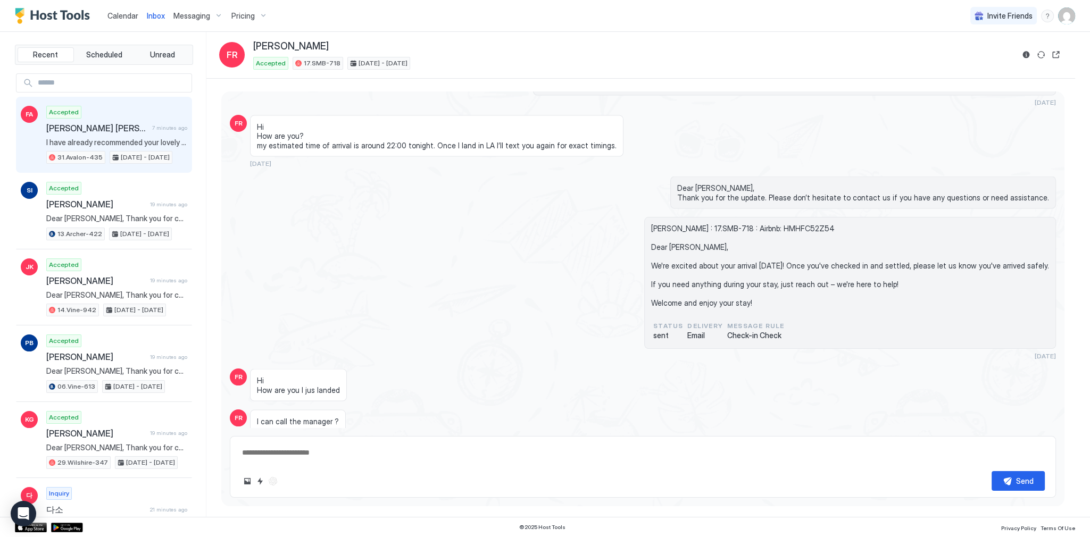
click at [84, 128] on span "[PERSON_NAME] [PERSON_NAME]" at bounding box center [97, 128] width 102 height 11
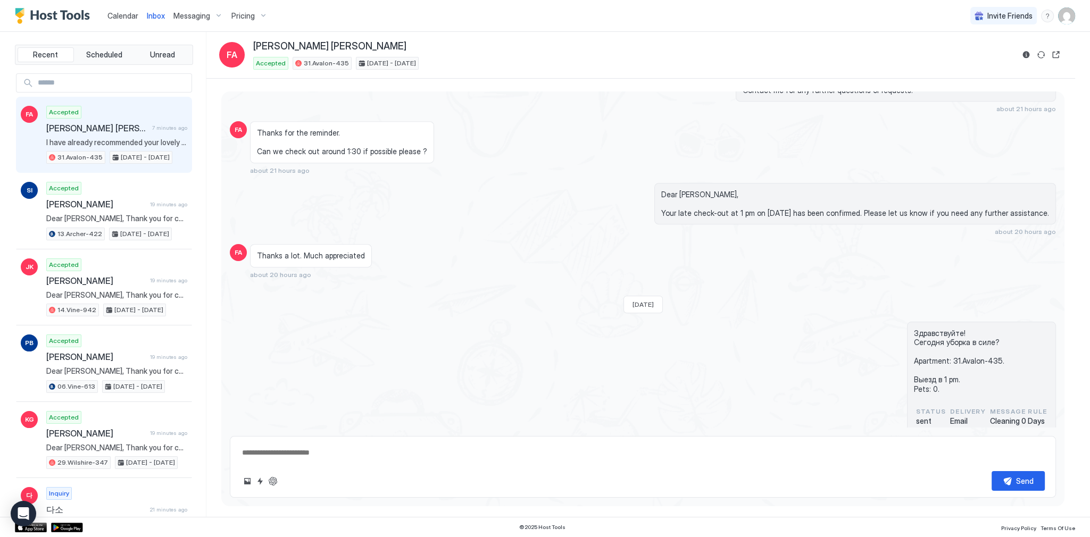
scroll to position [755, 0]
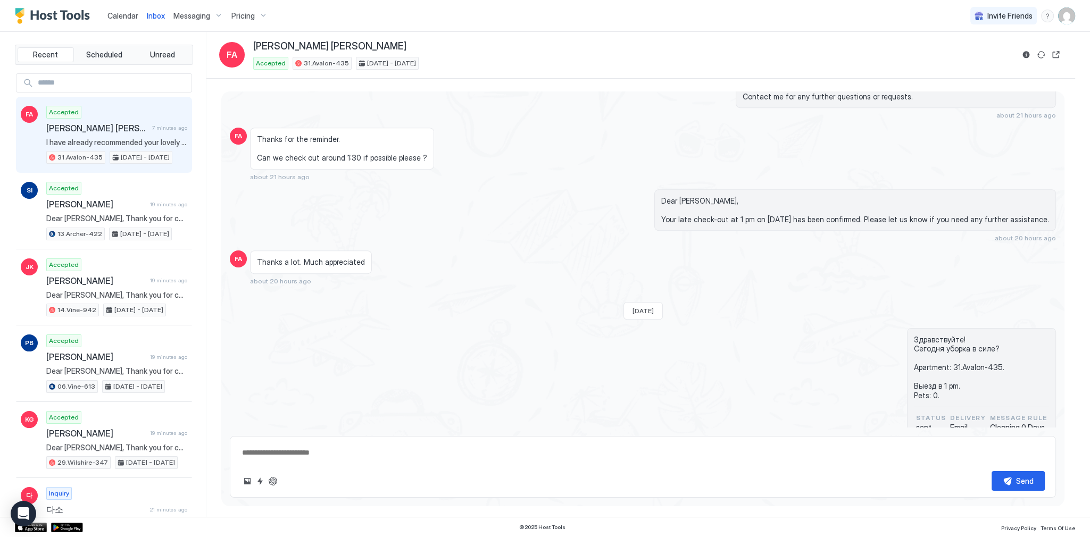
click at [361, 162] on div "Thanks for the reminder. Can we check out around 1:30 if possible please ?" at bounding box center [342, 149] width 184 height 42
click at [362, 161] on div "Thanks for the reminder. Can we check out around 1:30 if possible please ?" at bounding box center [342, 149] width 184 height 42
click at [404, 160] on div "Thanks for the reminder. Can we check out around 1:30 if possible please ?" at bounding box center [342, 149] width 184 height 42
click at [403, 157] on span "Thanks for the reminder. Can we check out around 1:30 if possible please ?" at bounding box center [342, 149] width 170 height 28
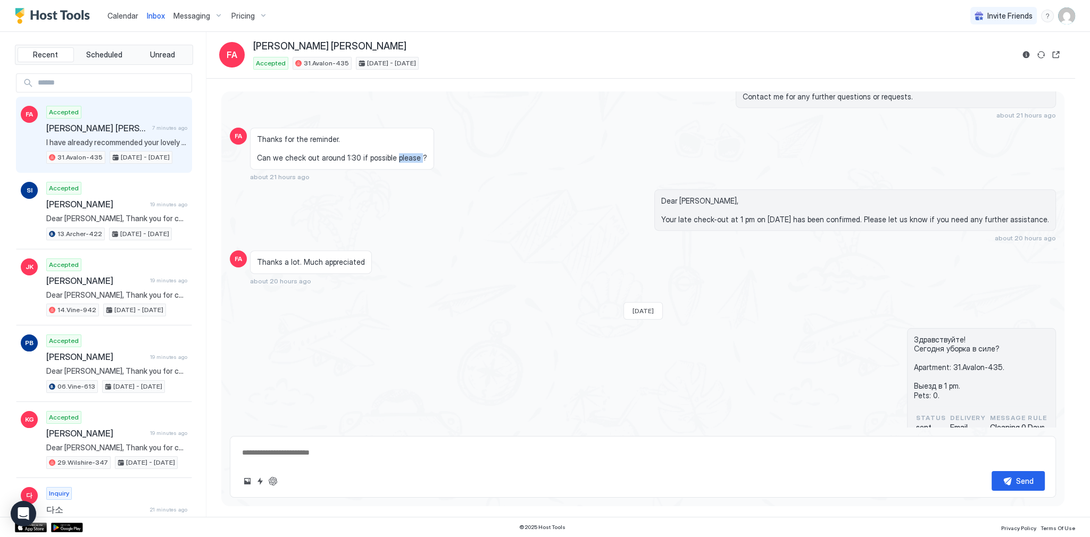
click at [403, 157] on span "Thanks for the reminder. Can we check out around 1:30 if possible please ?" at bounding box center [342, 149] width 170 height 28
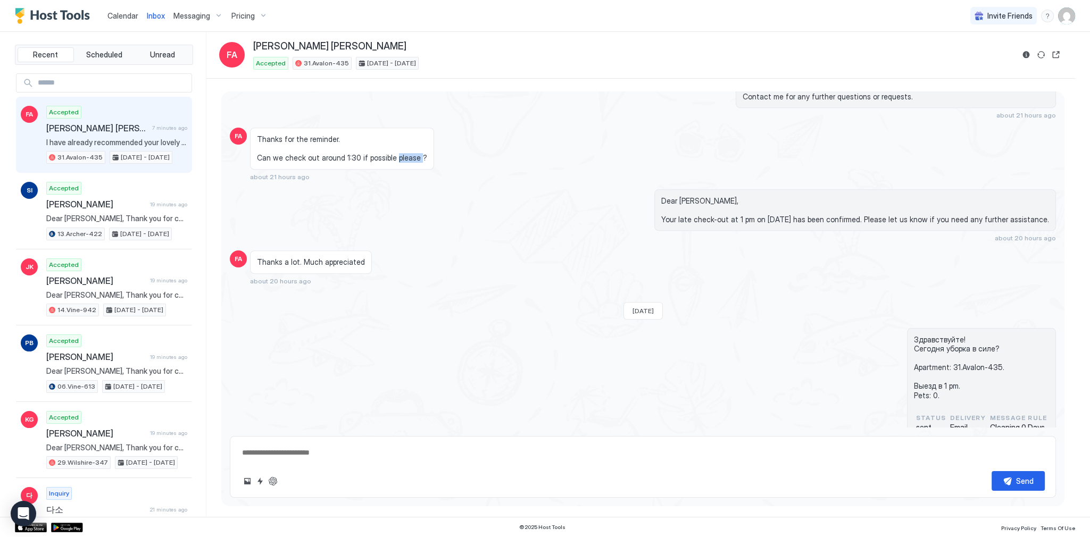
click at [398, 156] on span "Thanks for the reminder. Can we check out around 1:30 if possible please ?" at bounding box center [342, 149] width 170 height 28
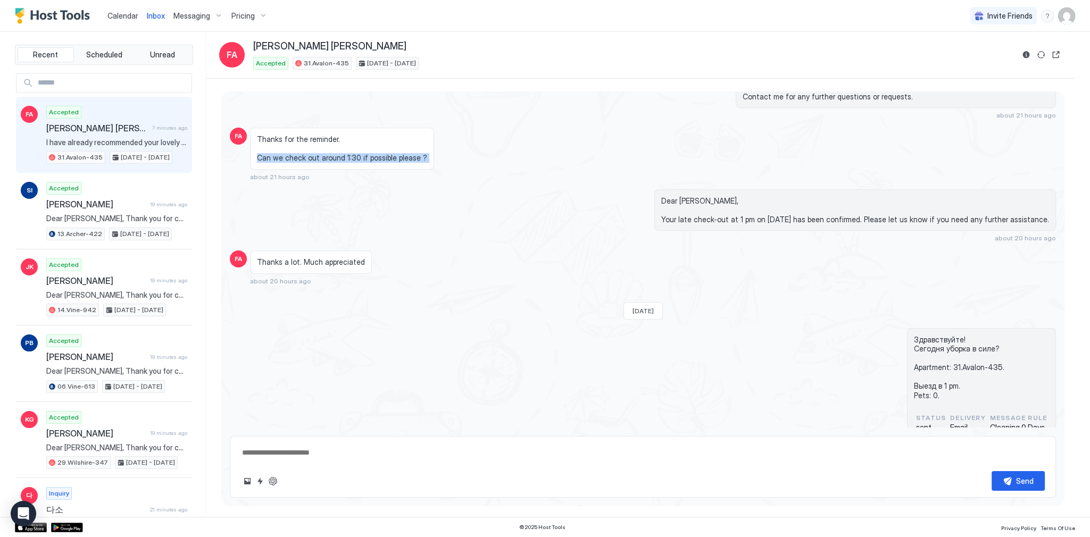
click at [398, 156] on span "Thanks for the reminder. Can we check out around 1:30 if possible please ?" at bounding box center [342, 149] width 170 height 28
click at [413, 163] on div "Thanks for the reminder. Can we check out around 1:30 if possible please ?" at bounding box center [342, 149] width 184 height 42
click at [394, 148] on span "Thanks for the reminder. Can we check out around 1:30 if possible please ?" at bounding box center [342, 149] width 170 height 28
click at [395, 153] on span "Thanks for the reminder. Can we check out around 1:30 if possible please ?" at bounding box center [342, 149] width 170 height 28
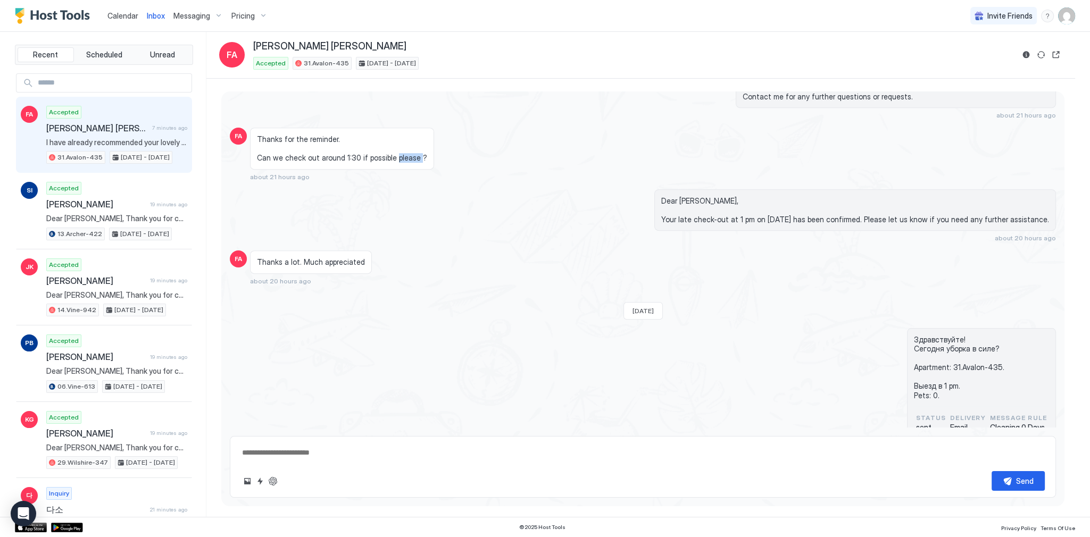
click at [395, 153] on span "Thanks for the reminder. Can we check out around 1:30 if possible please ?" at bounding box center [342, 149] width 170 height 28
click at [406, 153] on span "Thanks for the reminder. Can we check out around 1:30 if possible please ?" at bounding box center [342, 149] width 170 height 28
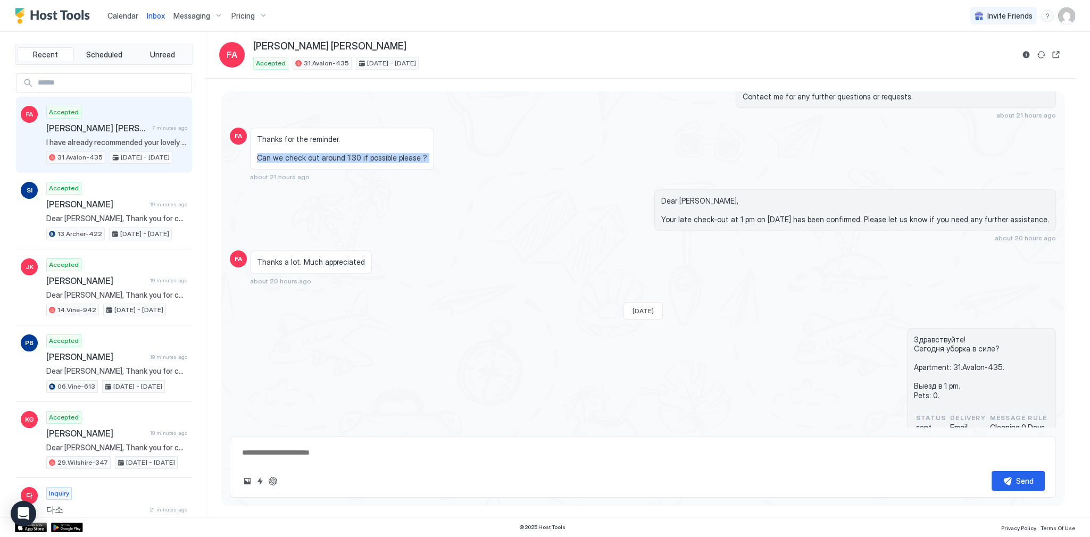
click at [407, 155] on span "Thanks for the reminder. Can we check out around 1:30 if possible please ?" at bounding box center [342, 149] width 170 height 28
click at [408, 155] on span "Thanks for the reminder. Can we check out around 1:30 if possible please ?" at bounding box center [342, 149] width 170 height 28
click at [757, 215] on span "Dear Faisal, Your late check-out at 1 pm on October 12 has been confirmed. Plea…" at bounding box center [855, 210] width 388 height 28
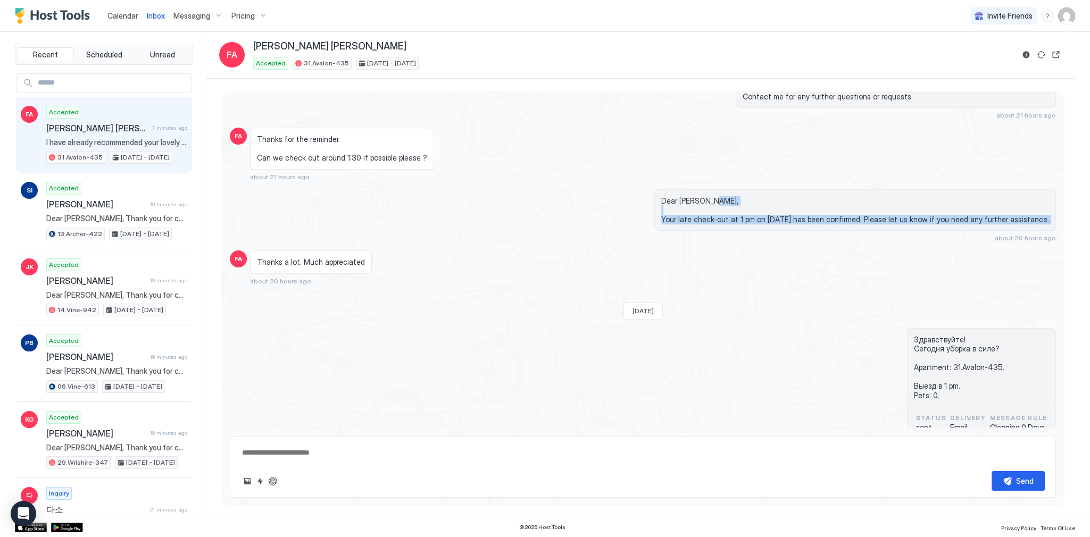
click at [757, 215] on span "Dear Faisal, Your late check-out at 1 pm on October 12 has been confirmed. Plea…" at bounding box center [855, 210] width 388 height 28
click at [782, 214] on span "Dear Faisal, Your late check-out at 1 pm on October 12 has been confirmed. Plea…" at bounding box center [855, 210] width 388 height 28
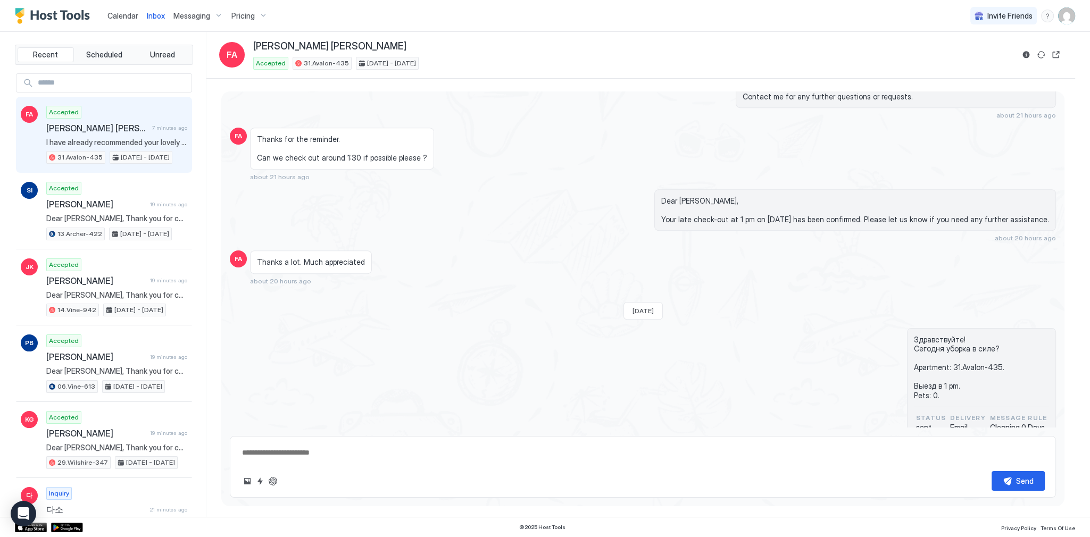
click at [123, 15] on span "Calendar" at bounding box center [122, 15] width 31 height 9
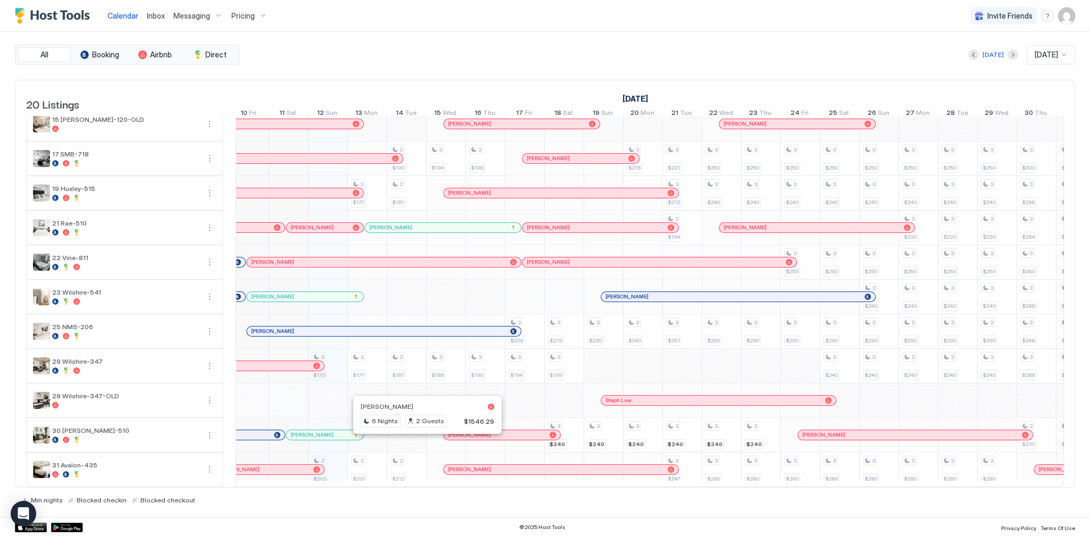
scroll to position [0, 463]
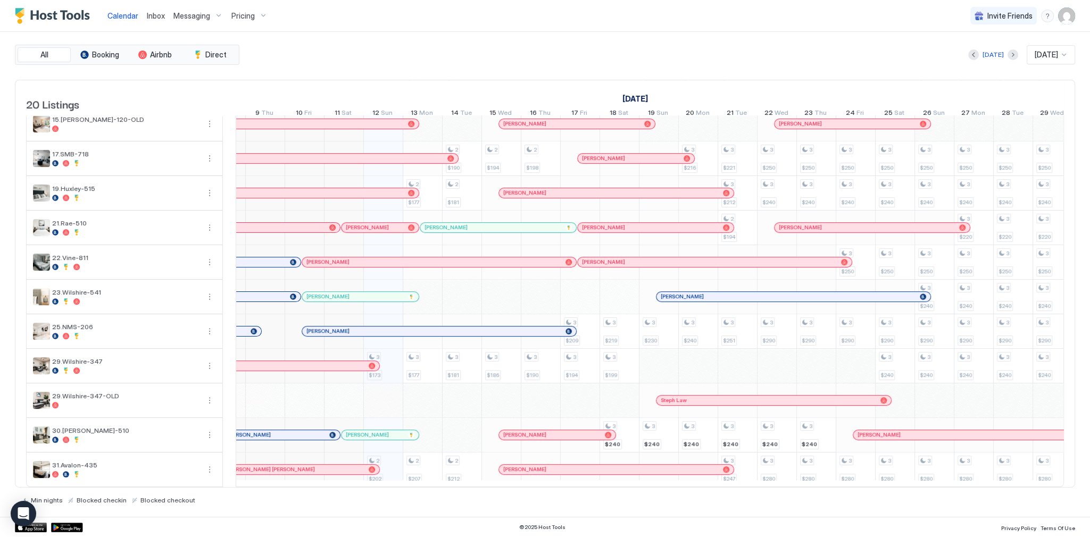
click at [364, 362] on div "[PERSON_NAME]" at bounding box center [183, 365] width 384 height 7
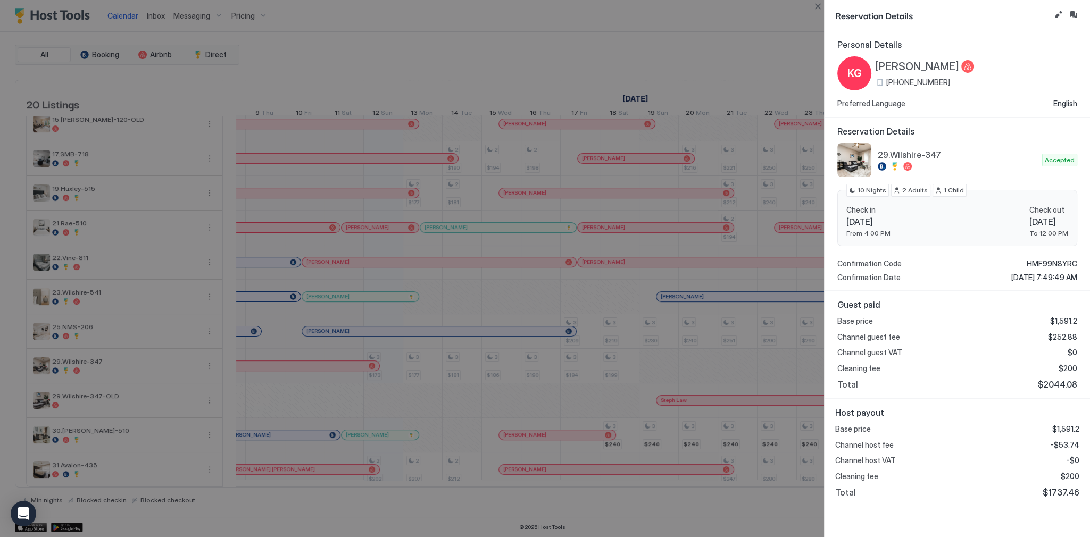
click at [659, 198] on div at bounding box center [545, 268] width 1090 height 537
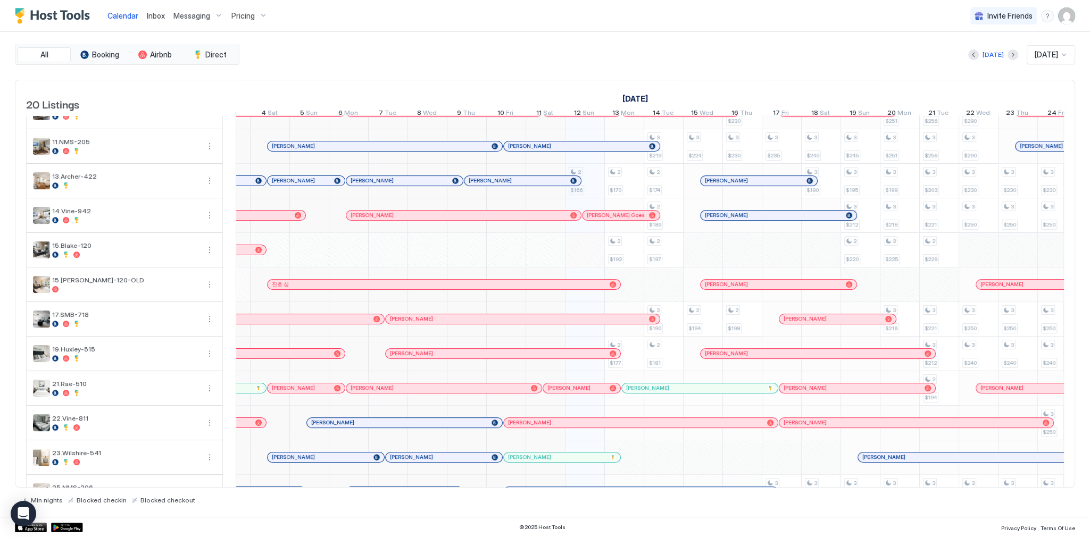
scroll to position [0, 0]
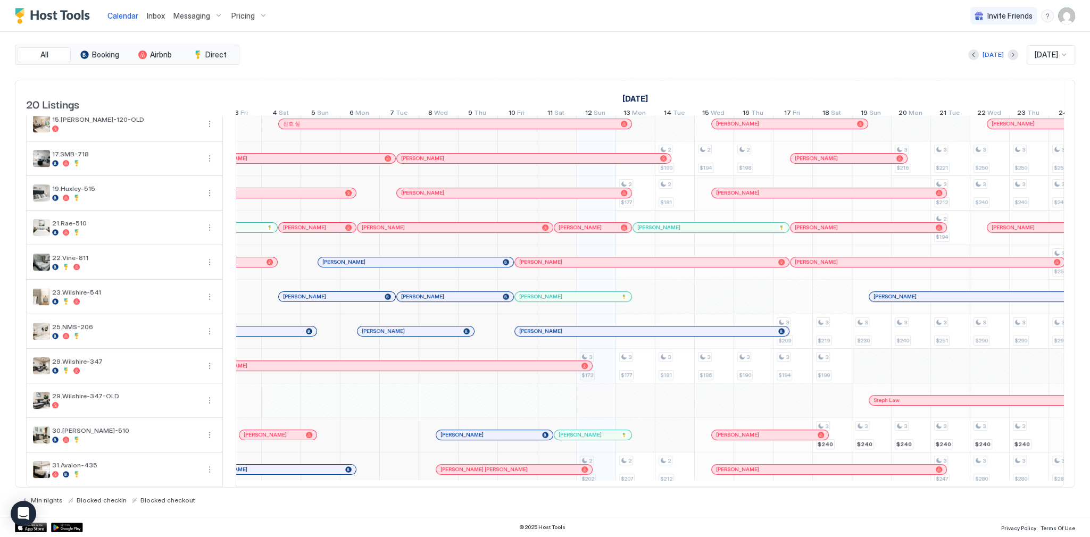
click at [555, 468] on div "[PERSON_NAME] [PERSON_NAME]" at bounding box center [514, 470] width 156 height 10
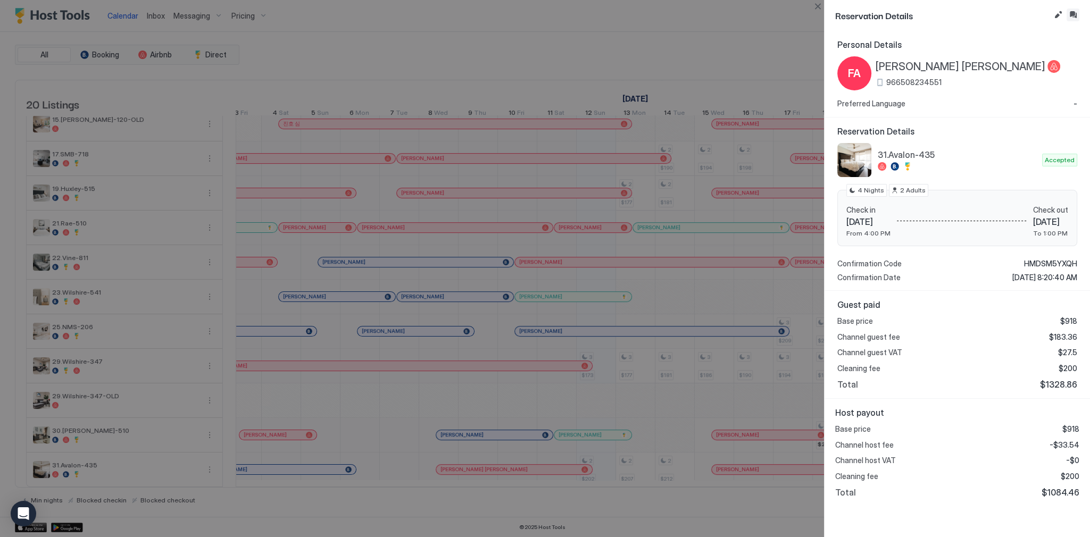
click at [1073, 13] on button "Inbox" at bounding box center [1073, 15] width 13 height 13
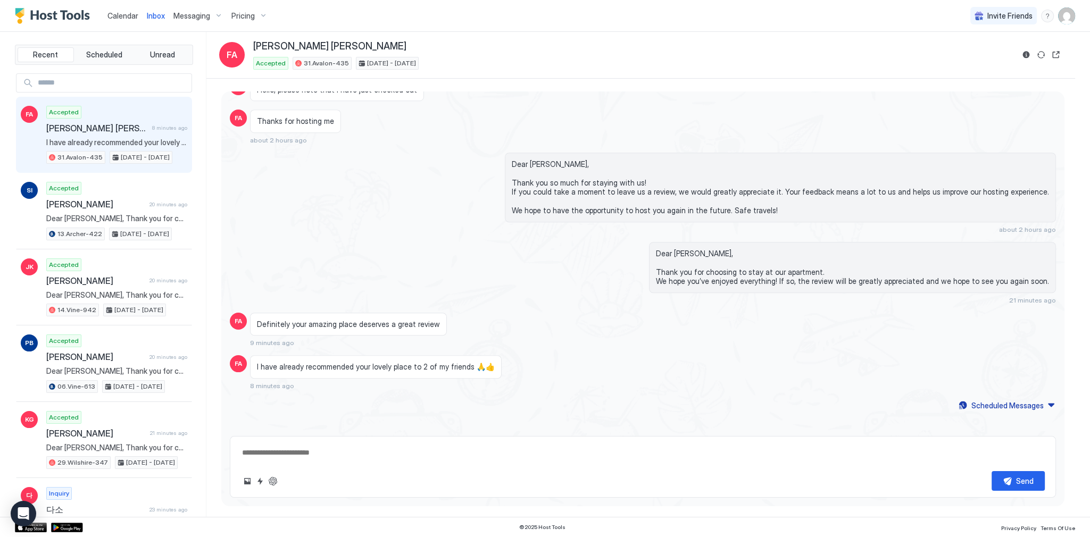
click at [414, 362] on span "I have already recommended your lovely place to 2 of my friends 🙏👍" at bounding box center [376, 367] width 238 height 10
click at [148, 123] on div "Faisal Alissa 8 minutes ago" at bounding box center [116, 128] width 141 height 11
click at [273, 479] on button "ChatGPT Auto Reply" at bounding box center [273, 481] width 13 height 13
type textarea "*"
type textarea "**********"
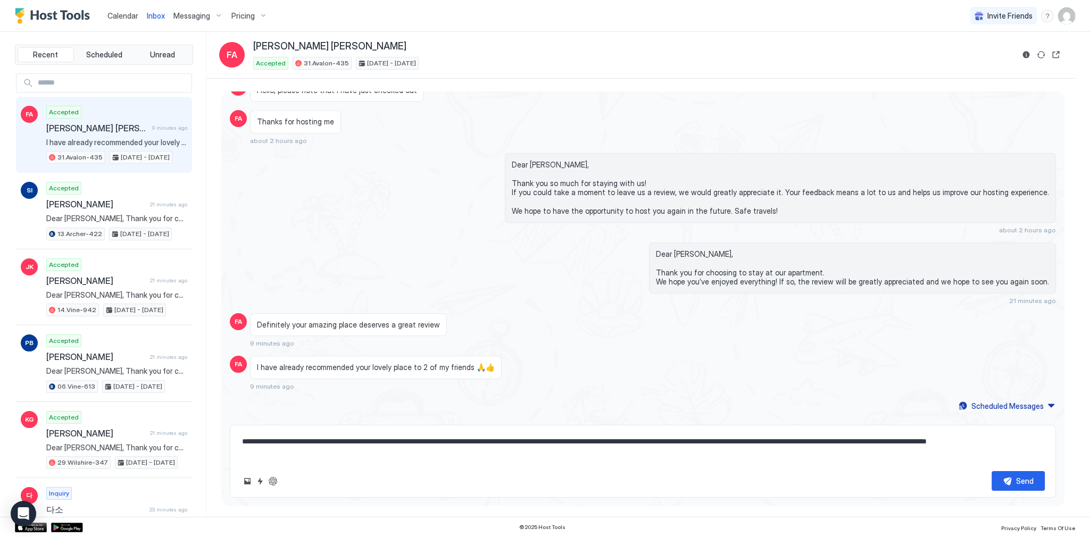
click at [534, 441] on textarea "**********" at bounding box center [643, 447] width 804 height 31
type textarea "*"
type textarea "**********"
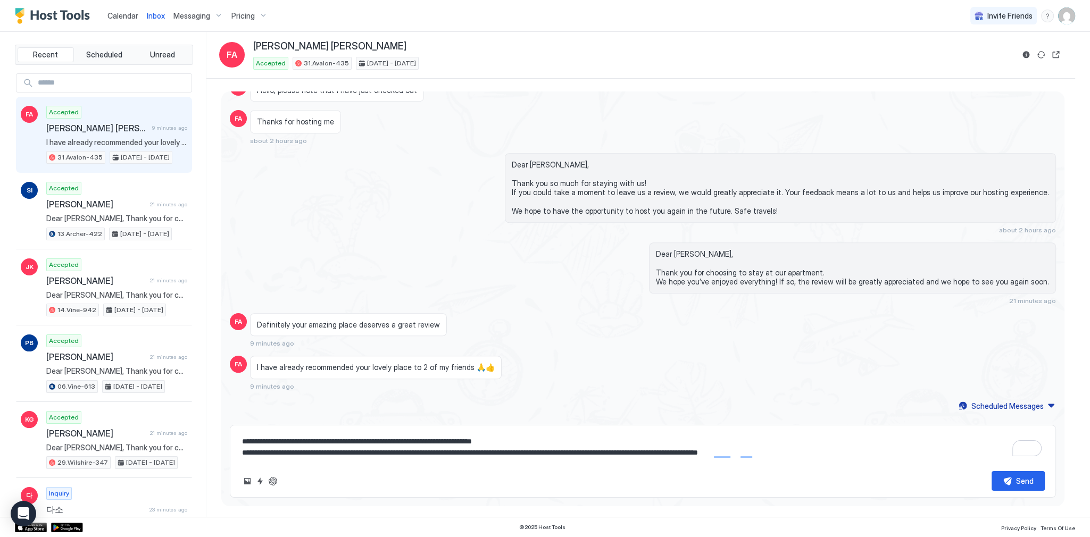
type textarea "*"
type textarea "**********"
type textarea "*"
type textarea "**********"
type textarea "*"
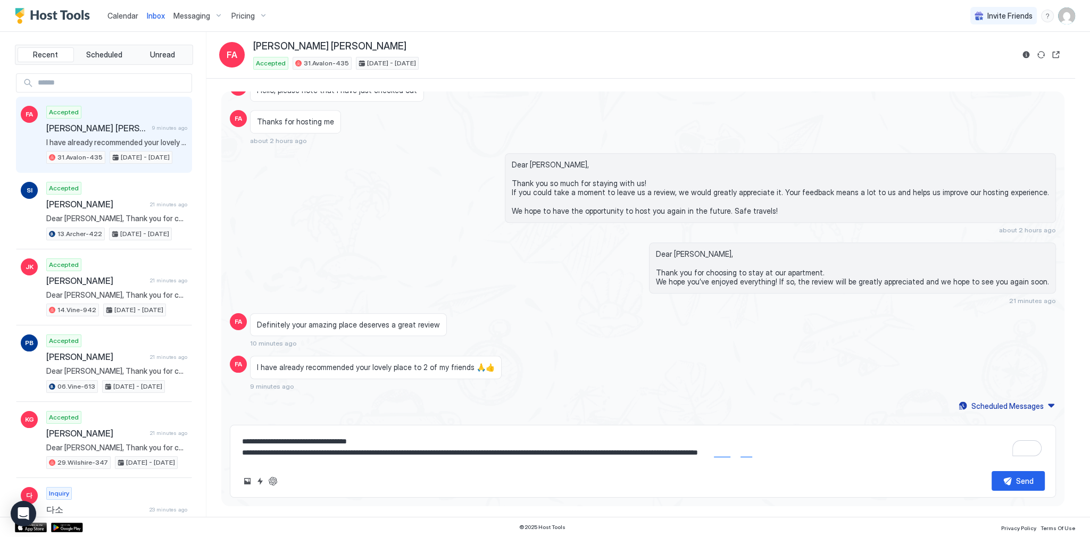
type textarea "**********"
type textarea "*"
type textarea "**********"
type textarea "*"
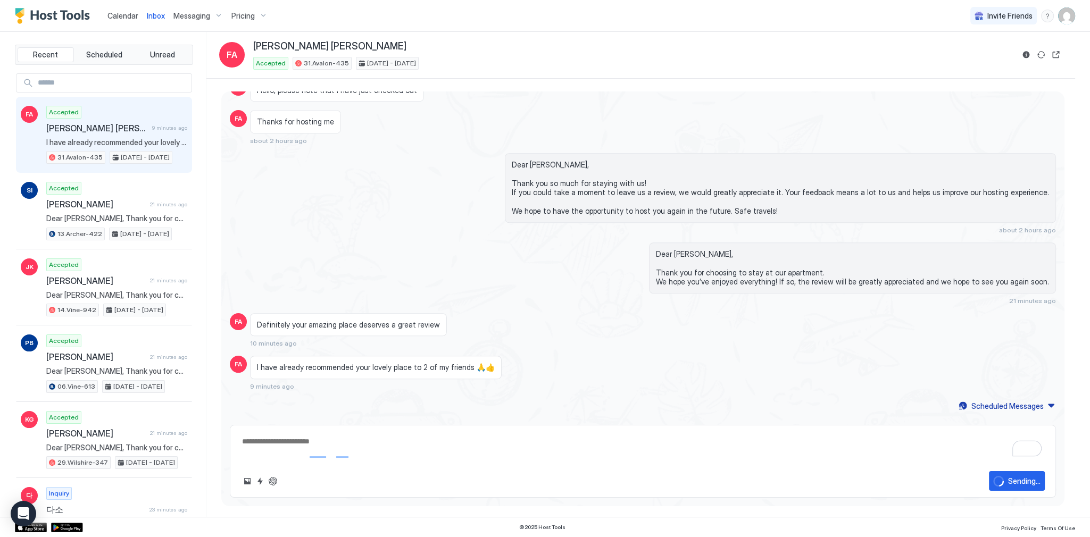
type textarea "*"
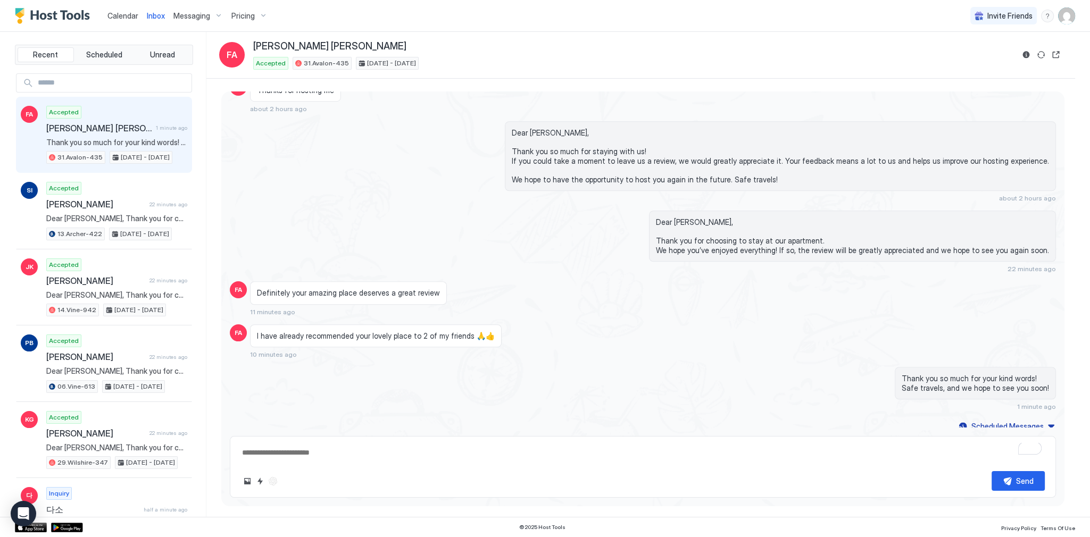
scroll to position [1158, 0]
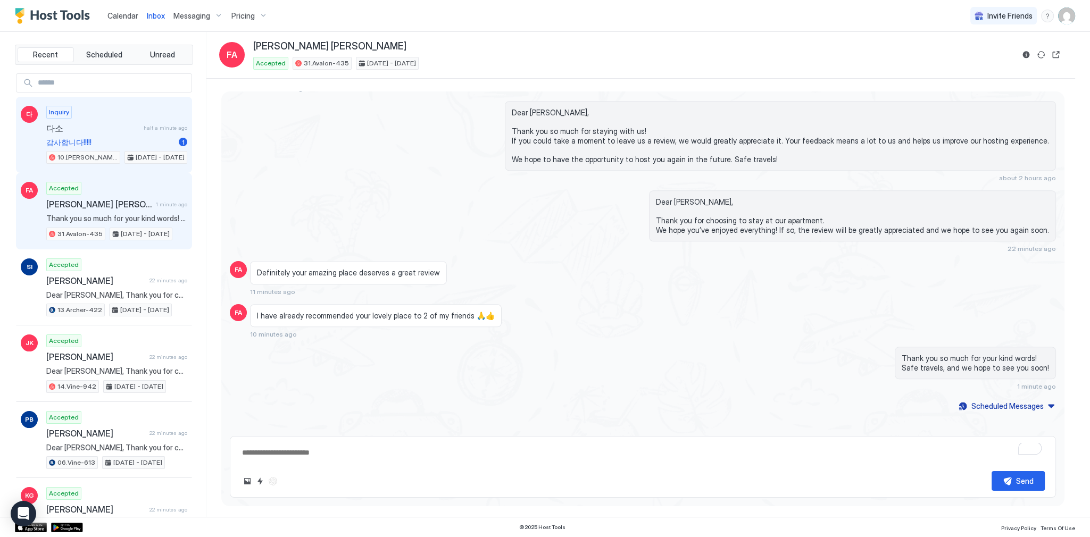
click at [105, 132] on div "Inquiry 다소 half a minute ago 감사합니다!!!!! 1 10.Shelton-203 Feb 22 - 25, 2026" at bounding box center [116, 135] width 141 height 59
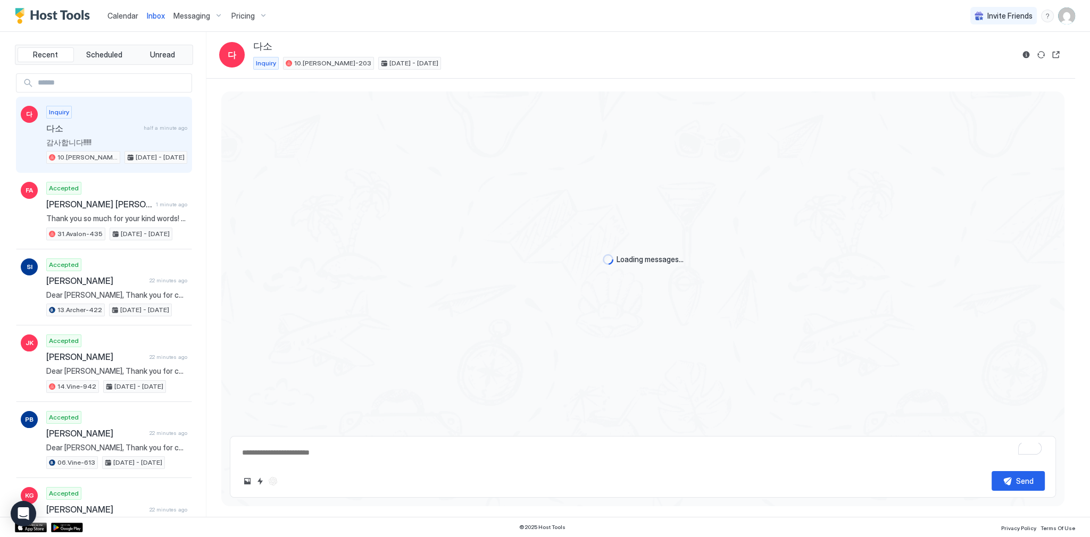
scroll to position [78, 0]
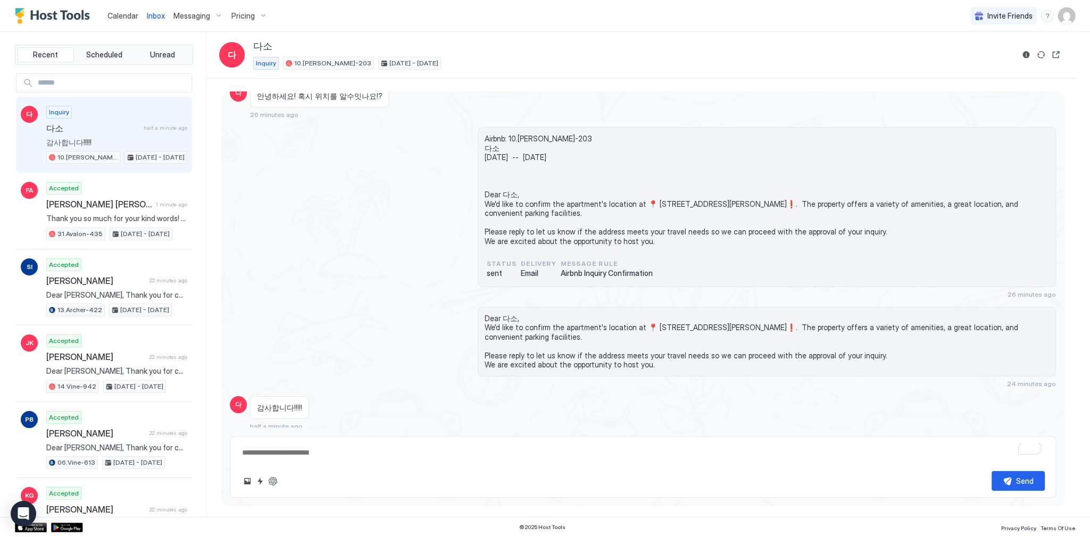
click at [285, 397] on div "감사합니다!!!!!" at bounding box center [279, 407] width 59 height 23
click at [285, 407] on span "감사합니다!!!!!" at bounding box center [279, 408] width 45 height 10
copy span "감사합니다"
click at [243, 172] on div "Airbnb: 10.Shelton-203 다소 Sun, February 22nd -- Wed, February 25th Dear 다소, We'…" at bounding box center [643, 212] width 826 height 171
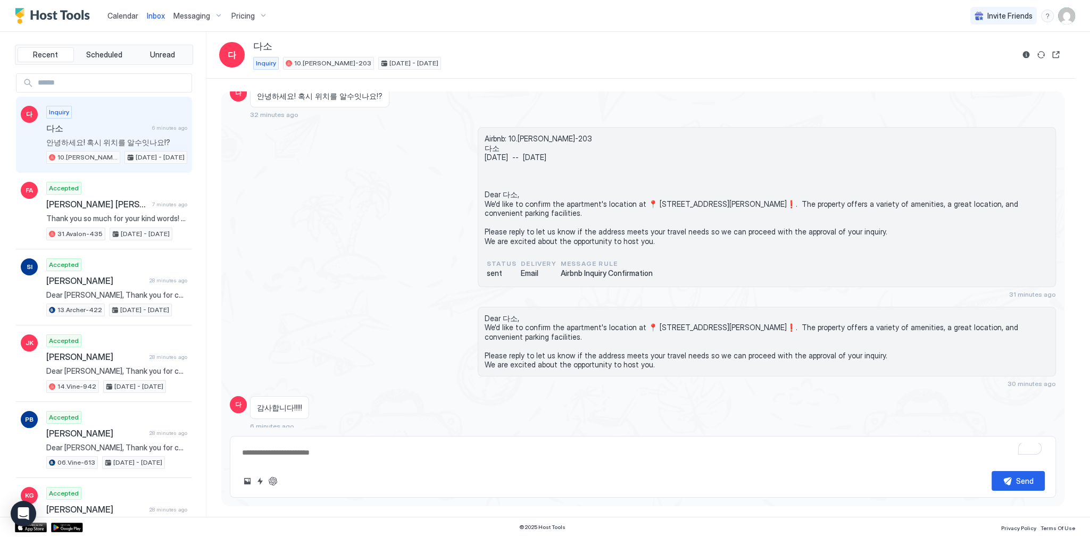
click at [157, 9] on div "Inbox" at bounding box center [156, 16] width 27 height 20
click at [157, 10] on div "Inbox" at bounding box center [156, 16] width 27 height 20
click at [121, 125] on span "다소" at bounding box center [97, 128] width 102 height 11
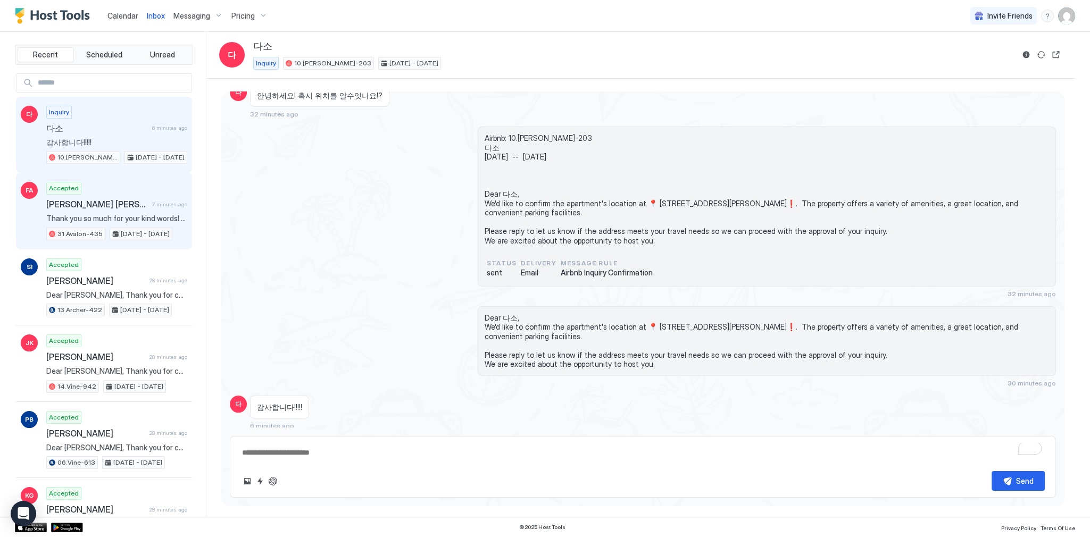
click at [138, 205] on span "[PERSON_NAME] [PERSON_NAME]" at bounding box center [97, 204] width 102 height 11
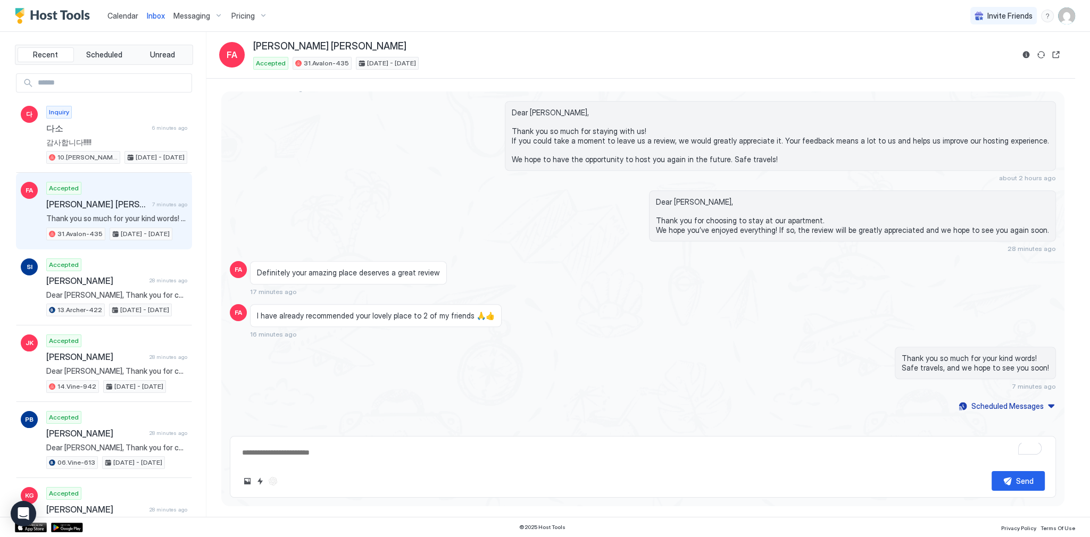
scroll to position [1158, 0]
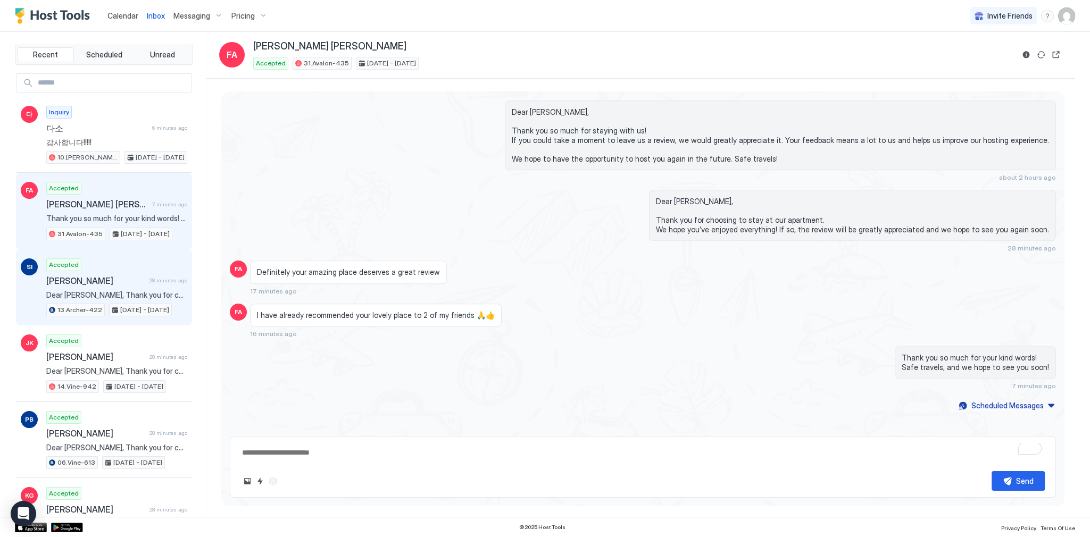
click at [111, 287] on div "Accepted Sergei Ivanov 28 minutes ago Dear Sergei, Thank you for choosing to st…" at bounding box center [116, 288] width 141 height 59
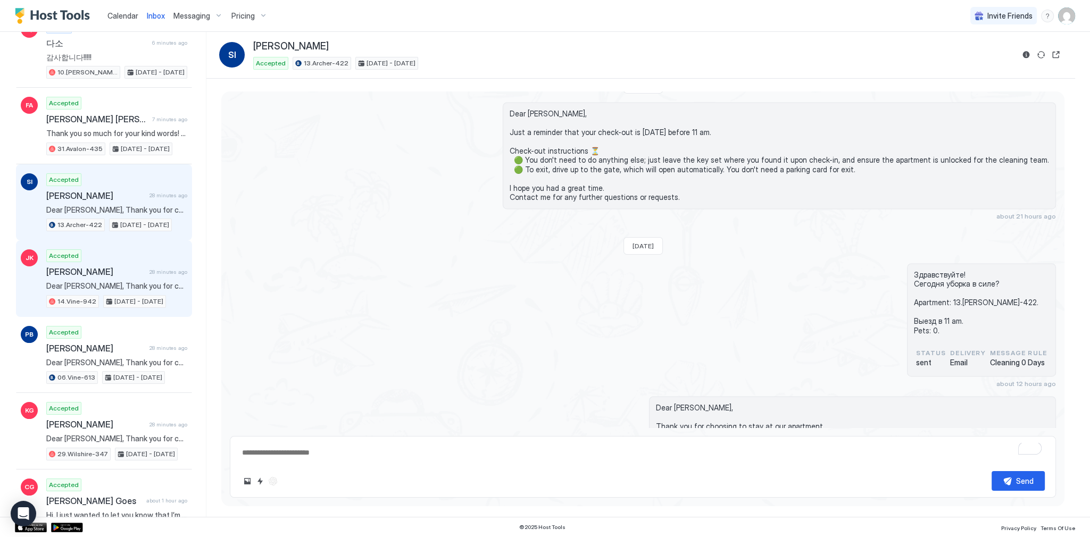
scroll to position [2662, 0]
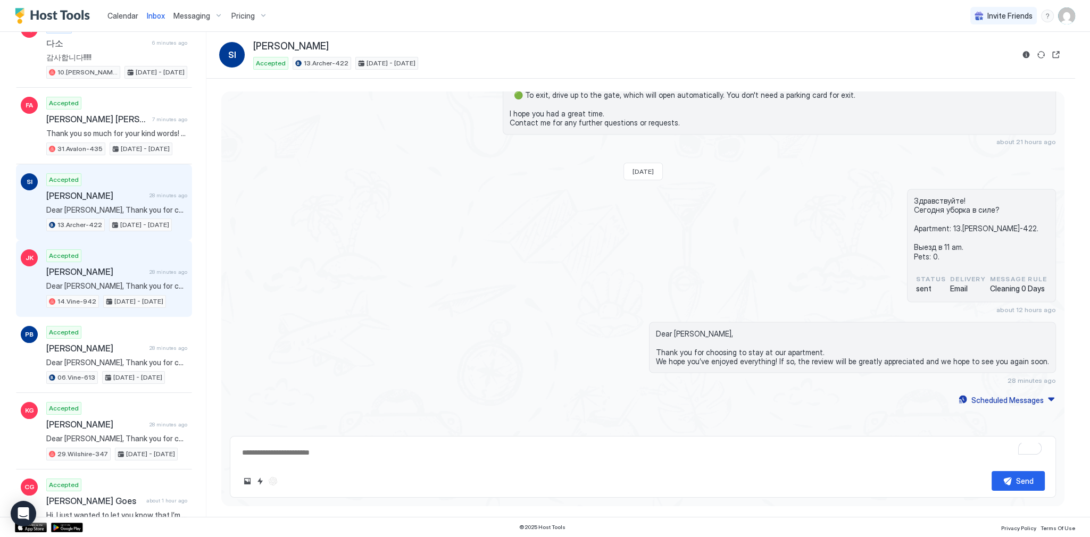
click at [130, 283] on span "Dear [PERSON_NAME], Thank you for choosing to stay at our apartment. We hope yo…" at bounding box center [116, 286] width 141 height 10
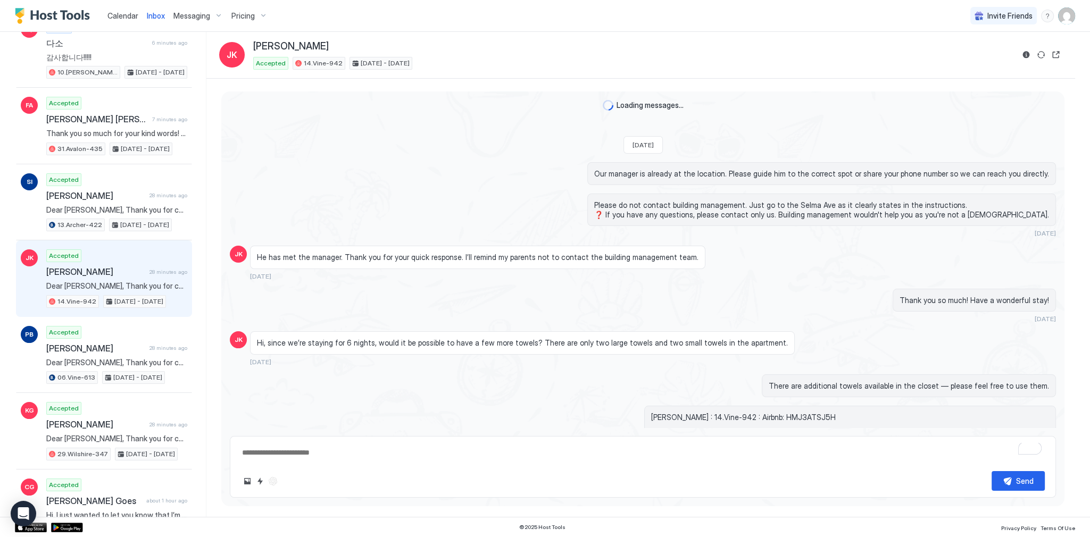
scroll to position [1510, 0]
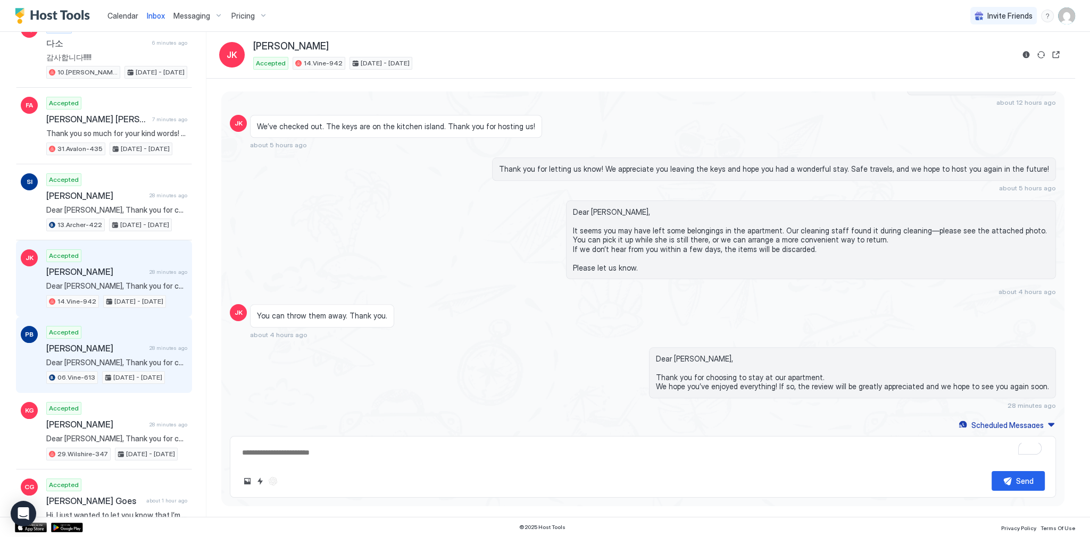
click at [23, 350] on div "PB" at bounding box center [29, 355] width 17 height 59
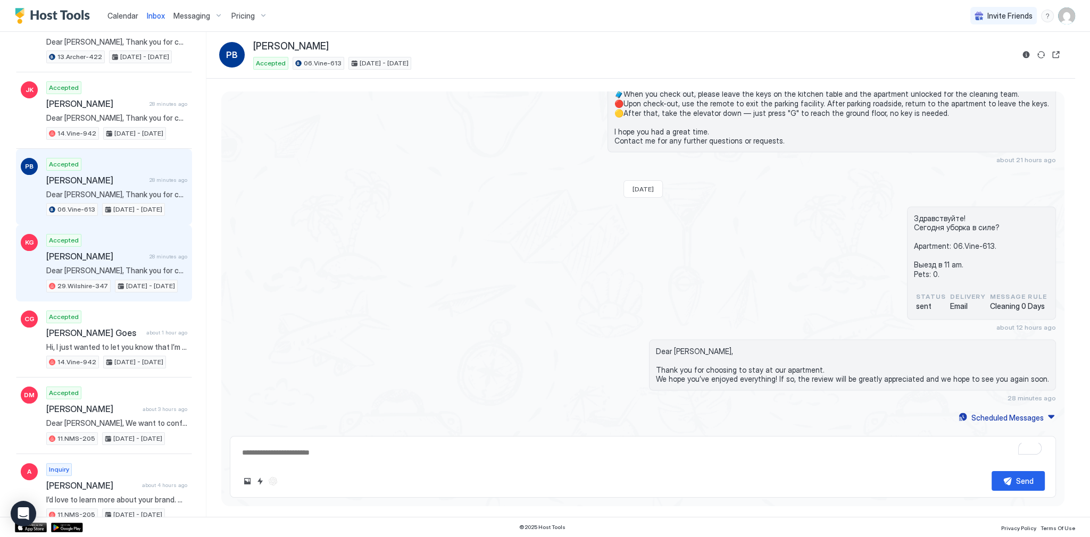
scroll to position [255, 0]
click at [129, 236] on div "Accepted Kiran G. 28 minutes ago Dear Kiran, Thank you for choosing to stay at …" at bounding box center [116, 261] width 141 height 59
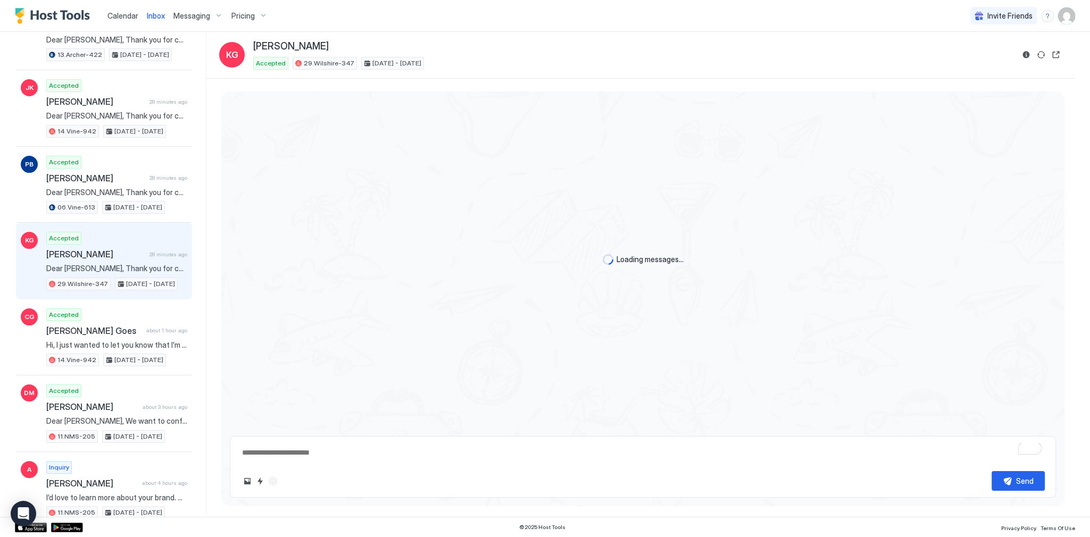
type textarea "*"
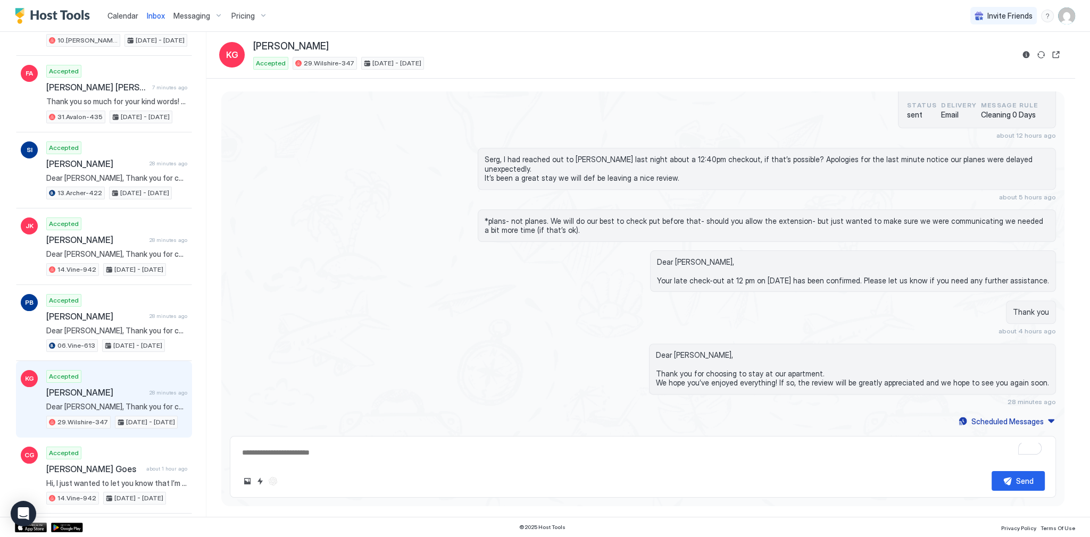
scroll to position [1805, 0]
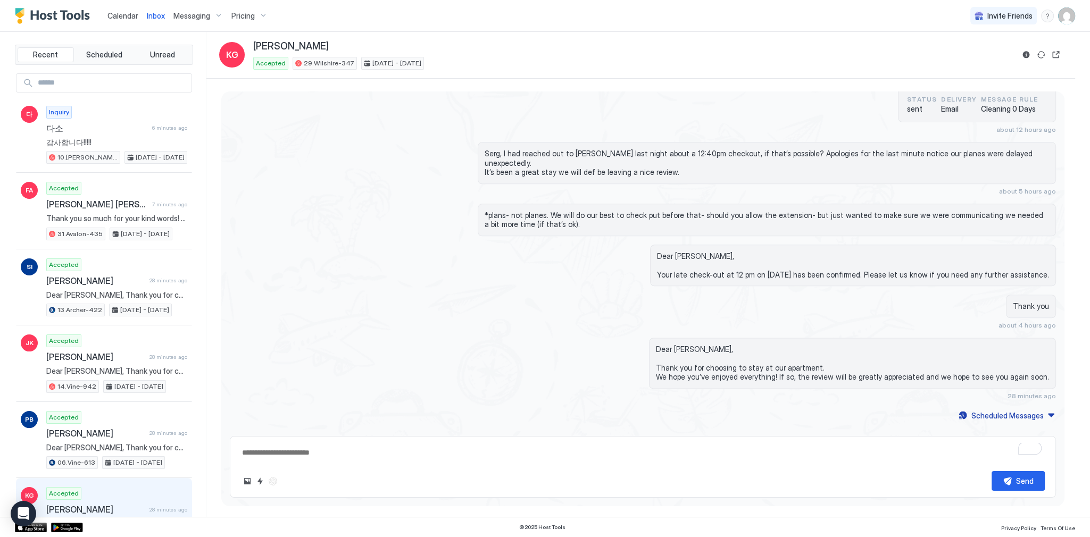
click at [432, 204] on div "*plans- not planes. We will do our best to check put before that- should you al…" at bounding box center [643, 220] width 826 height 32
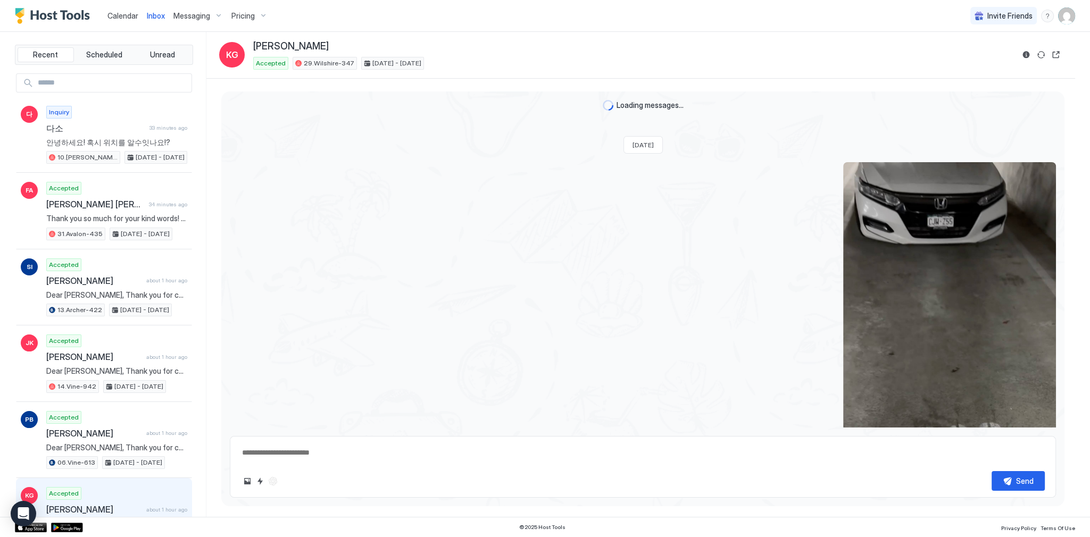
scroll to position [1805, 0]
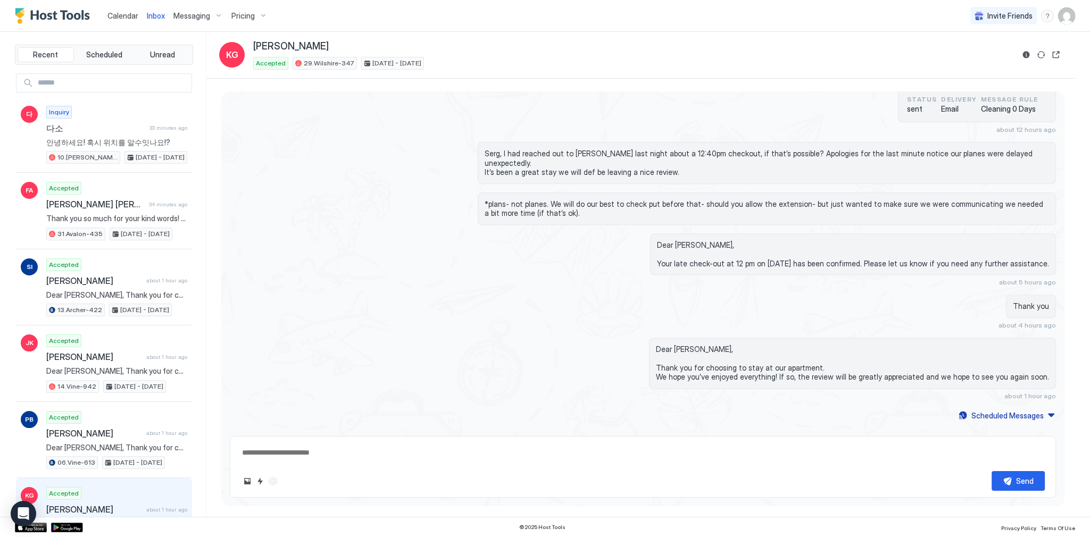
type textarea "*"
click at [113, 17] on span "Calendar" at bounding box center [122, 15] width 31 height 9
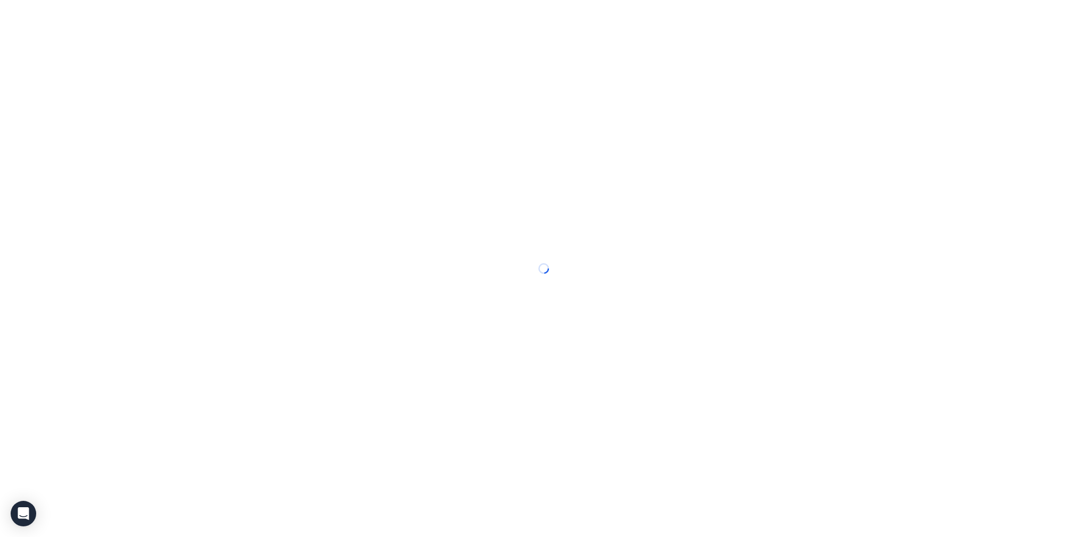
drag, startPoint x: 113, startPoint y: 17, endPoint x: 119, endPoint y: 16, distance: 5.9
click at [113, 17] on div at bounding box center [545, 268] width 1090 height 537
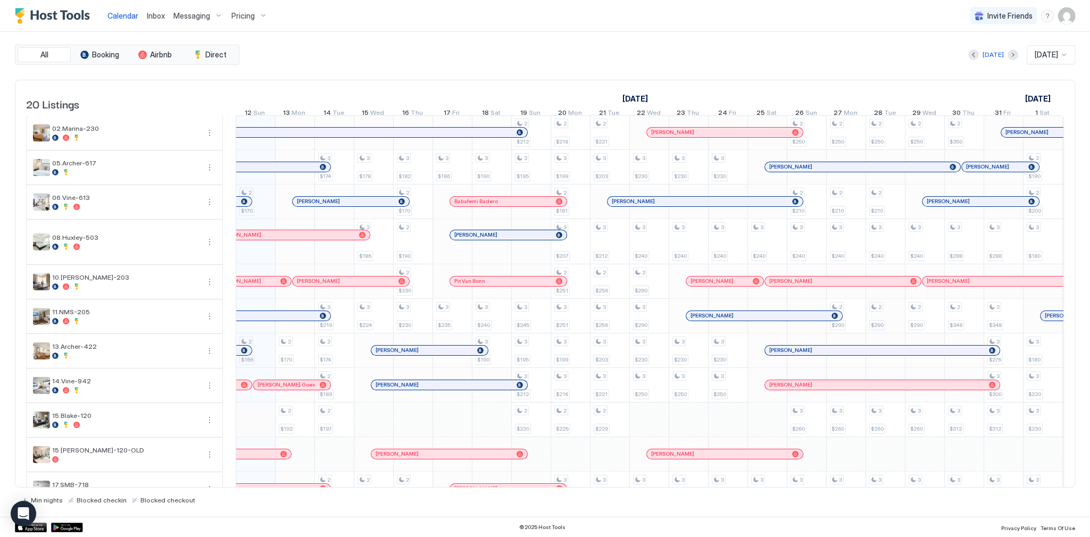
scroll to position [0, 591]
click at [332, 49] on div "[DATE] [DATE]" at bounding box center [659, 54] width 834 height 19
